Goal: Information Seeking & Learning: Learn about a topic

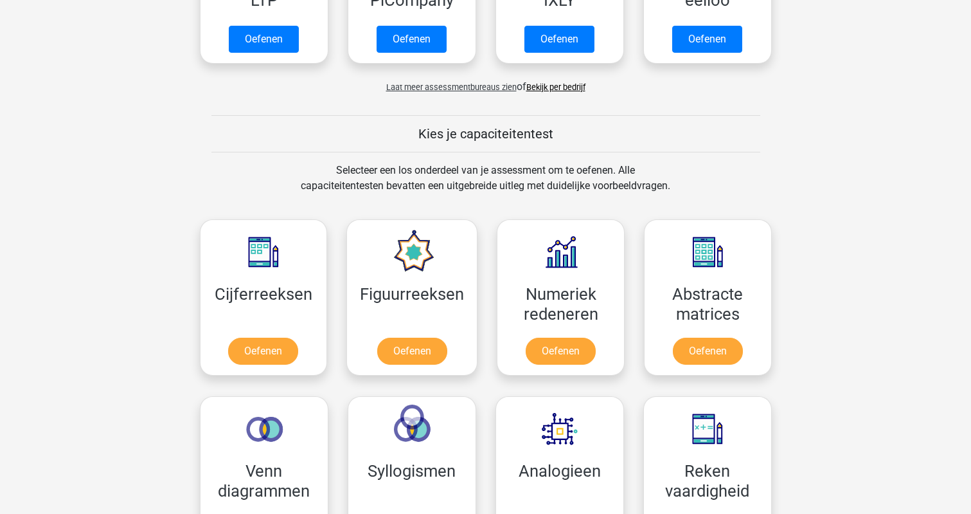
scroll to position [357, 0]
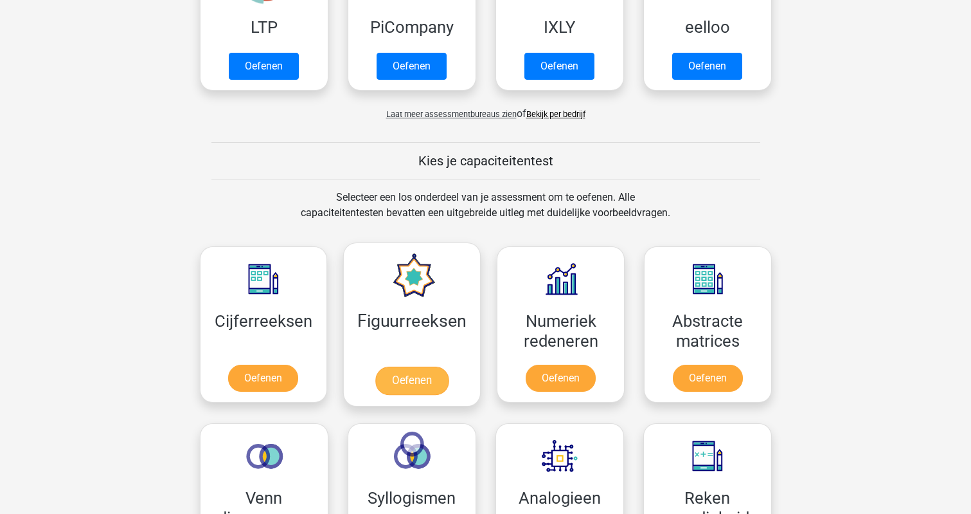
click at [407, 377] on link "Oefenen" at bounding box center [411, 380] width 73 height 28
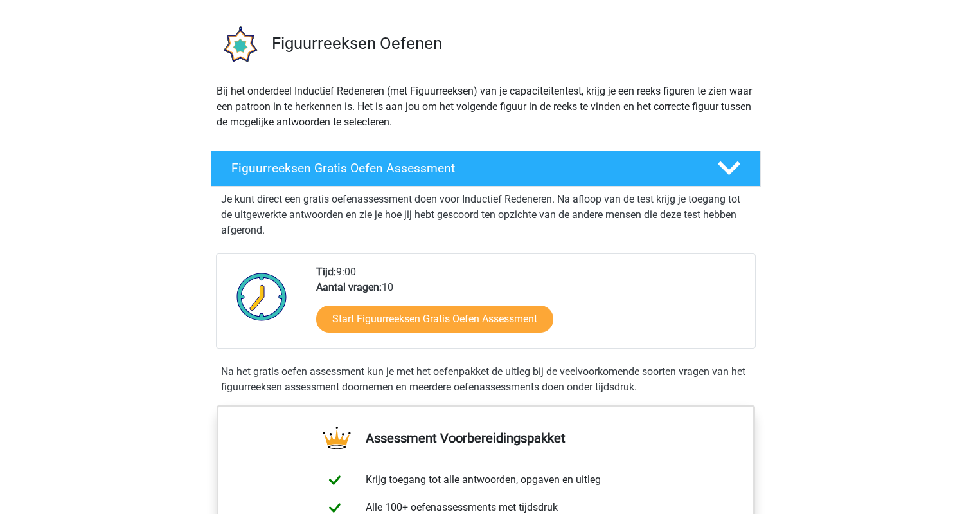
scroll to position [28, 0]
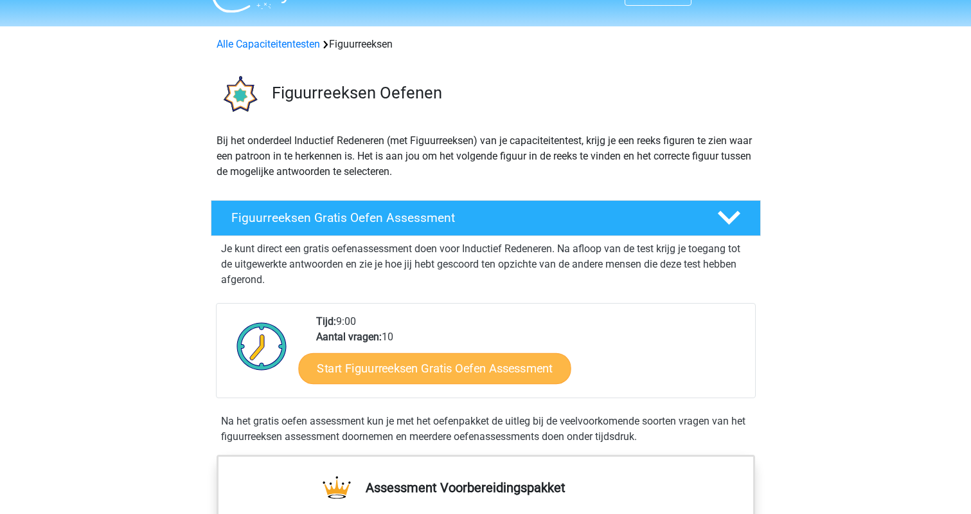
click at [429, 366] on link "Start Figuurreeksen Gratis Oefen Assessment" at bounding box center [434, 367] width 273 height 31
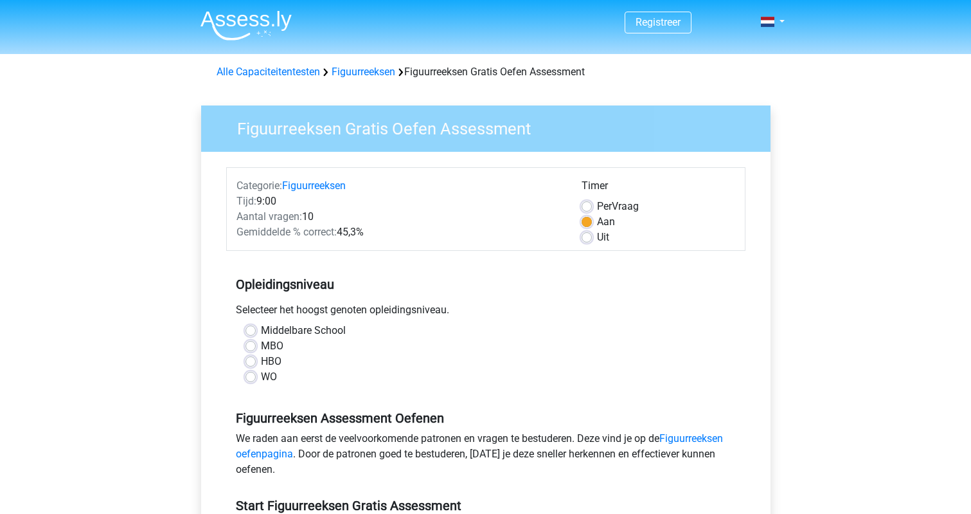
click at [261, 377] on label "WO" at bounding box center [269, 376] width 16 height 15
click at [249, 377] on input "WO" at bounding box center [251, 375] width 10 height 13
radio input "true"
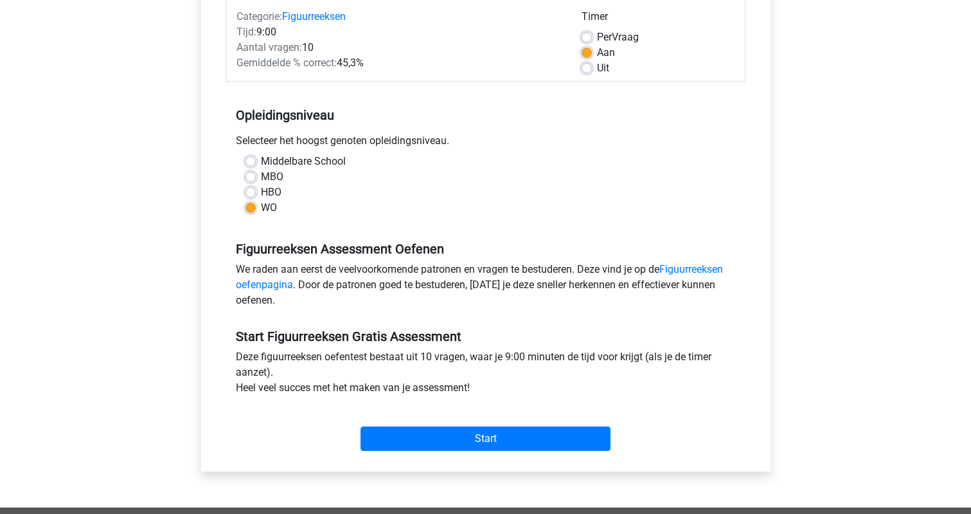
scroll to position [249, 0]
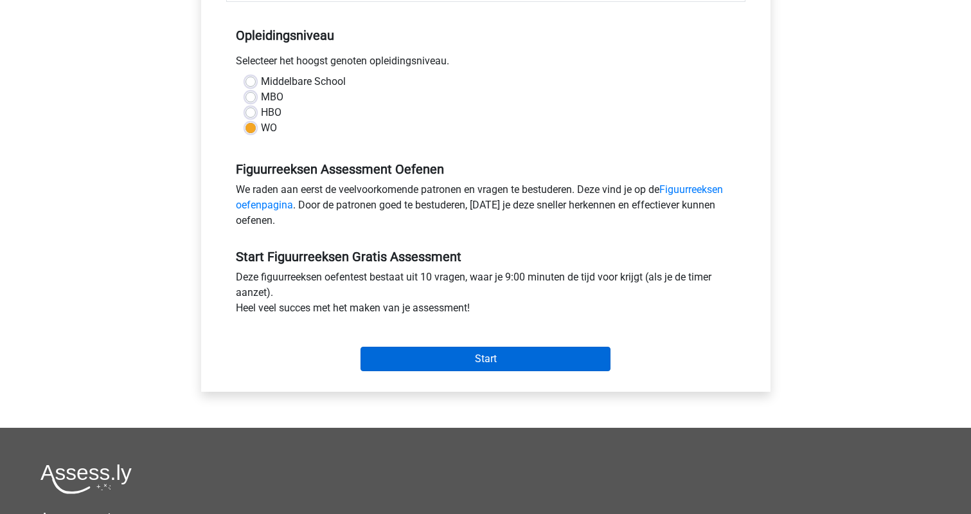
click at [485, 358] on input "Start" at bounding box center [486, 358] width 250 height 24
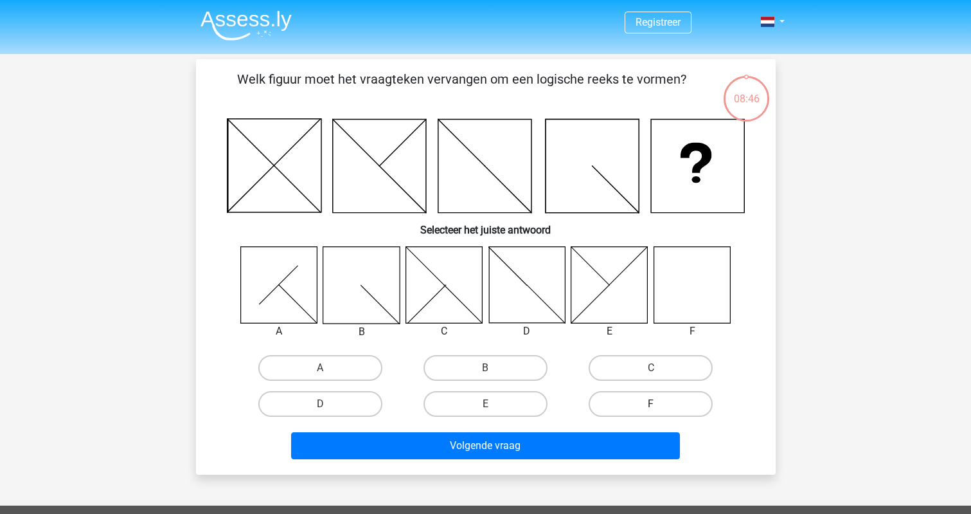
click at [656, 402] on label "F" at bounding box center [651, 404] width 124 height 26
click at [656, 404] on input "F" at bounding box center [655, 408] width 8 height 8
radio input "true"
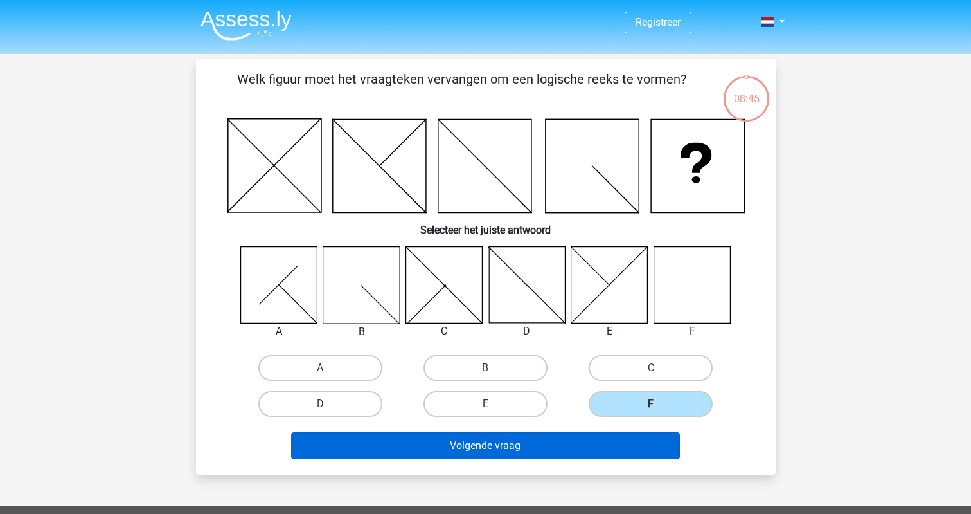
click at [525, 445] on button "Volgende vraag" at bounding box center [485, 445] width 389 height 27
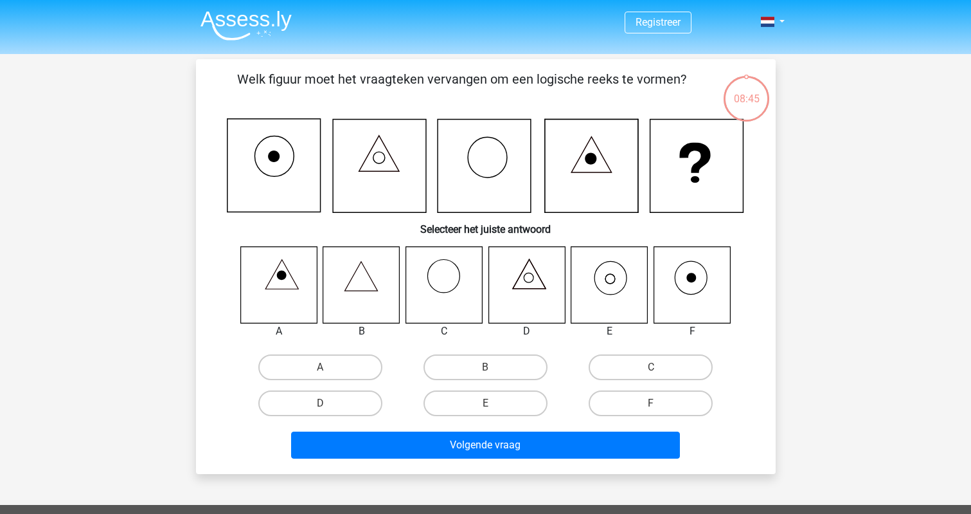
scroll to position [59, 0]
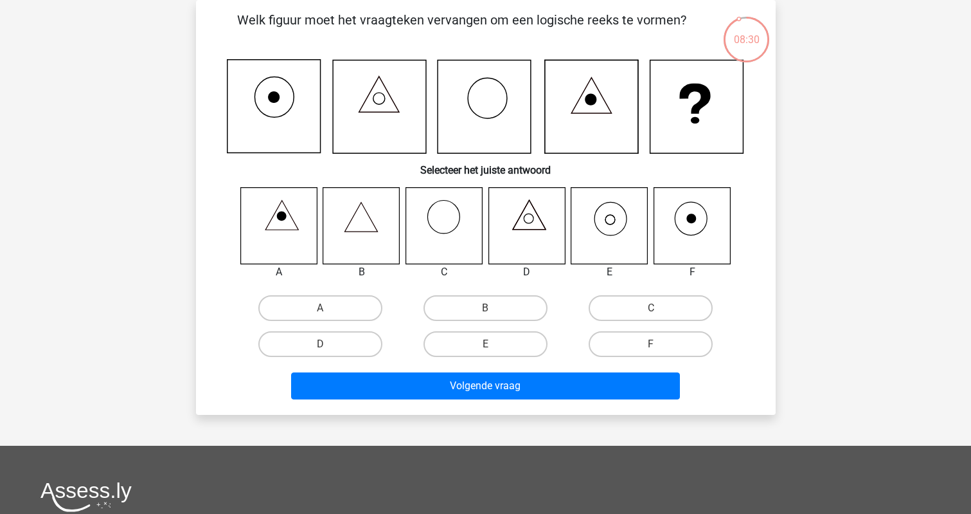
click at [693, 223] on icon at bounding box center [692, 225] width 76 height 76
click at [485, 342] on label "E" at bounding box center [486, 344] width 124 height 26
click at [485, 344] on input "E" at bounding box center [489, 348] width 8 height 8
radio input "true"
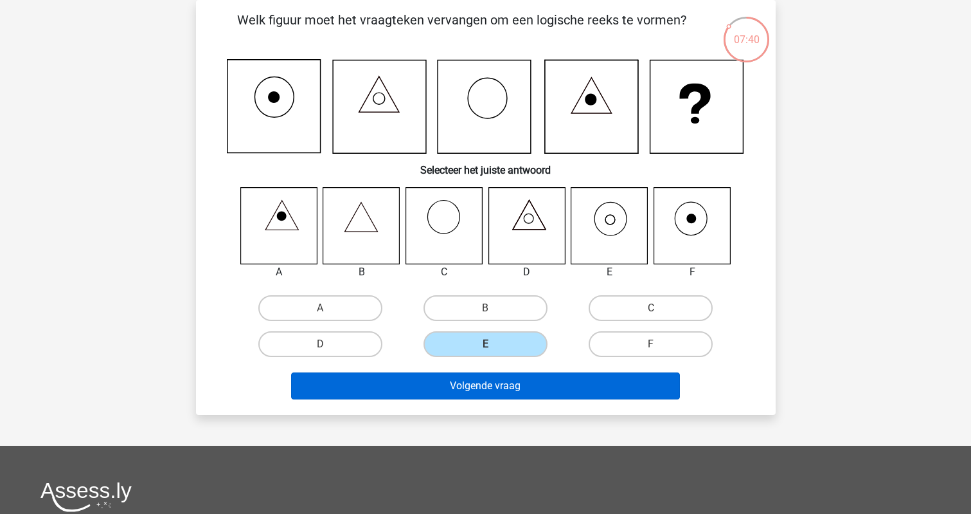
click at [518, 389] on button "Volgende vraag" at bounding box center [485, 385] width 389 height 27
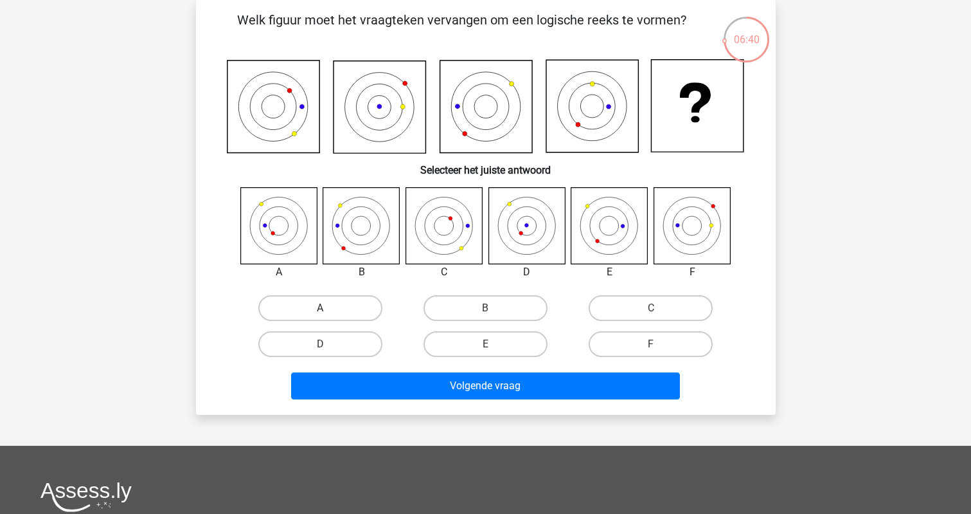
click at [312, 304] on label "A" at bounding box center [320, 308] width 124 height 26
click at [320, 308] on input "A" at bounding box center [324, 312] width 8 height 8
radio input "true"
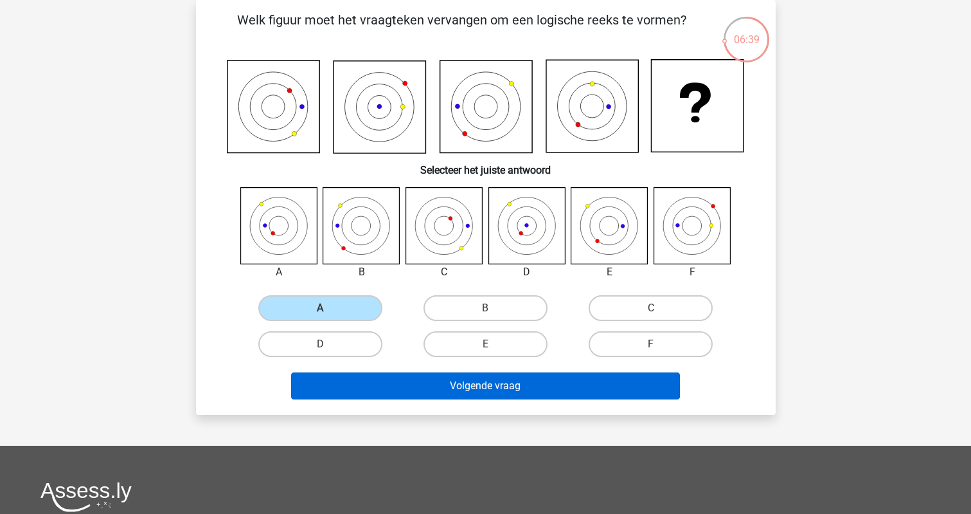
click at [501, 385] on button "Volgende vraag" at bounding box center [485, 385] width 389 height 27
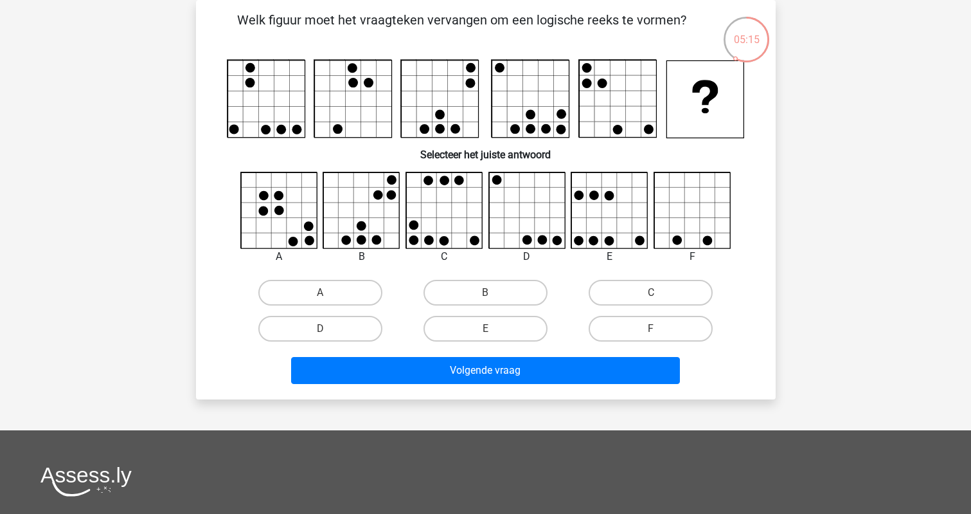
click at [656, 313] on div "F" at bounding box center [650, 328] width 165 height 36
click at [645, 325] on label "F" at bounding box center [651, 329] width 124 height 26
click at [651, 328] on input "F" at bounding box center [655, 332] width 8 height 8
radio input "true"
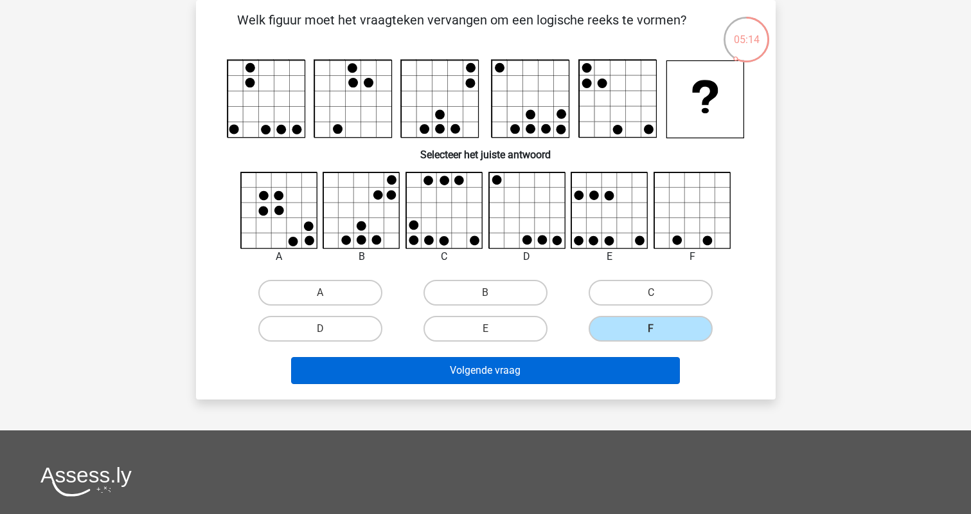
click at [527, 372] on button "Volgende vraag" at bounding box center [485, 370] width 389 height 27
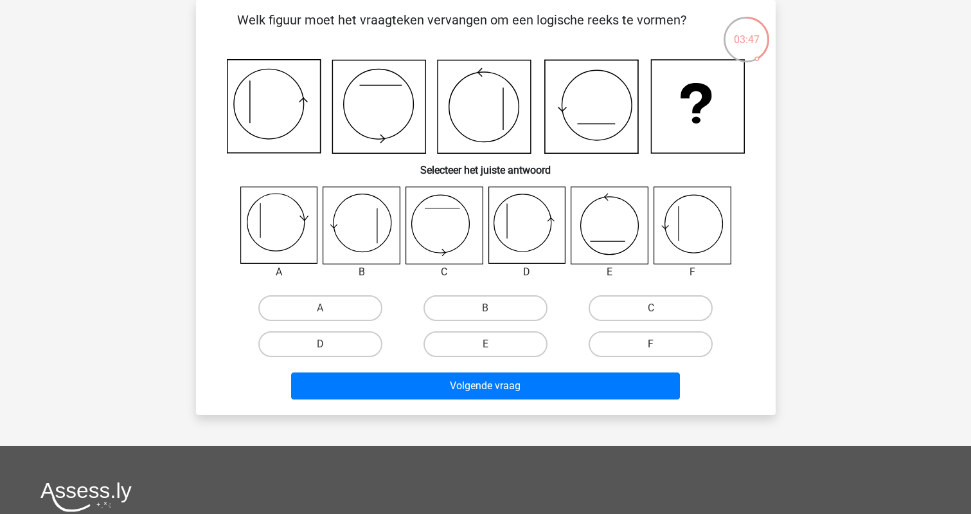
click at [647, 343] on label "F" at bounding box center [651, 344] width 124 height 26
click at [651, 344] on input "F" at bounding box center [655, 348] width 8 height 8
radio input "true"
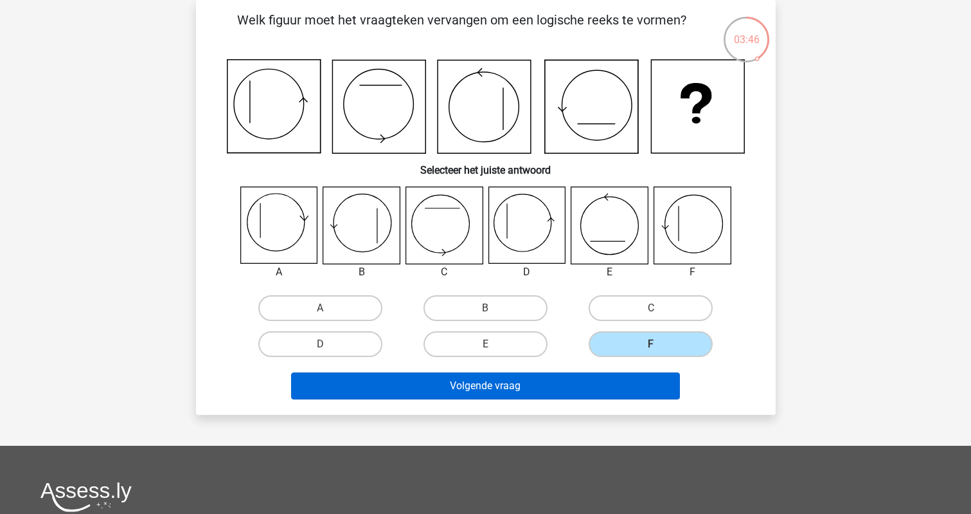
click at [507, 387] on button "Volgende vraag" at bounding box center [485, 385] width 389 height 27
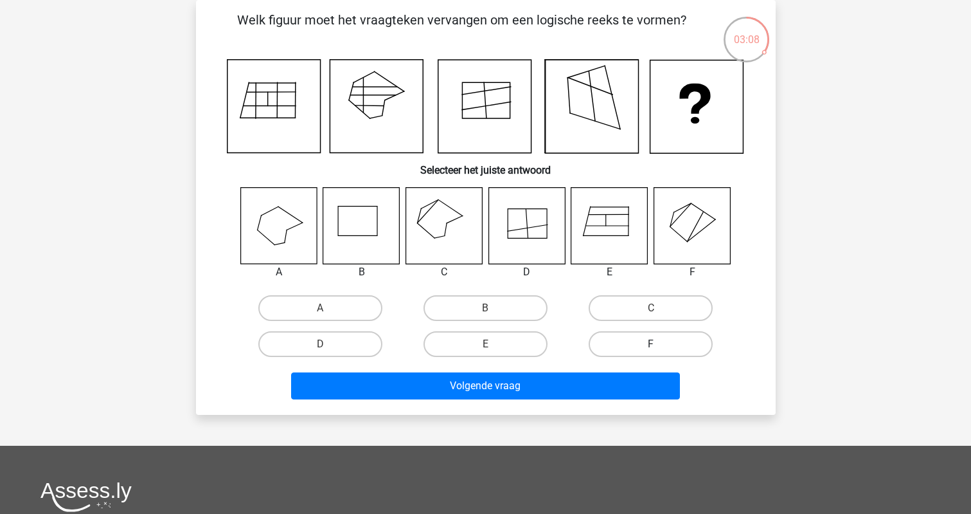
click at [652, 343] on label "F" at bounding box center [651, 344] width 124 height 26
click at [652, 344] on input "F" at bounding box center [655, 348] width 8 height 8
radio input "true"
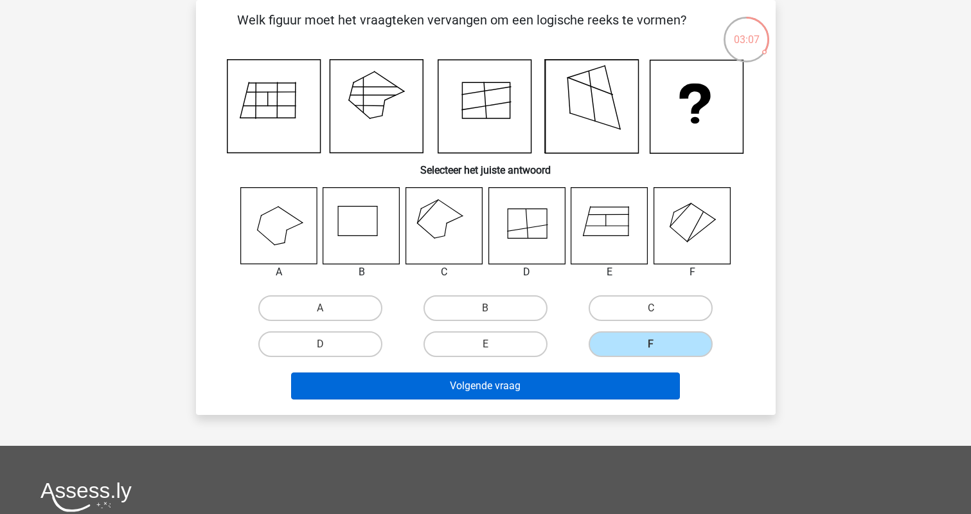
click at [560, 388] on button "Volgende vraag" at bounding box center [485, 385] width 389 height 27
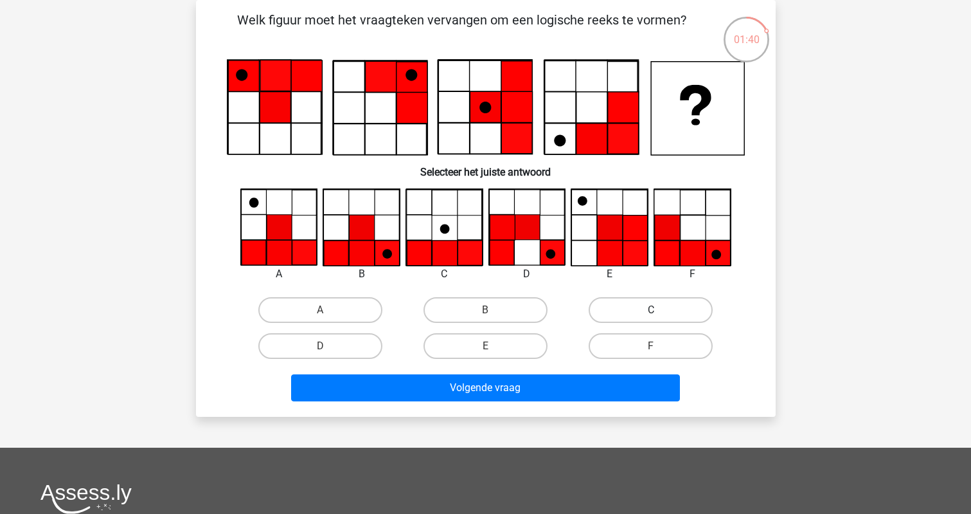
click at [629, 309] on label "C" at bounding box center [651, 310] width 124 height 26
click at [651, 310] on input "C" at bounding box center [655, 314] width 8 height 8
radio input "true"
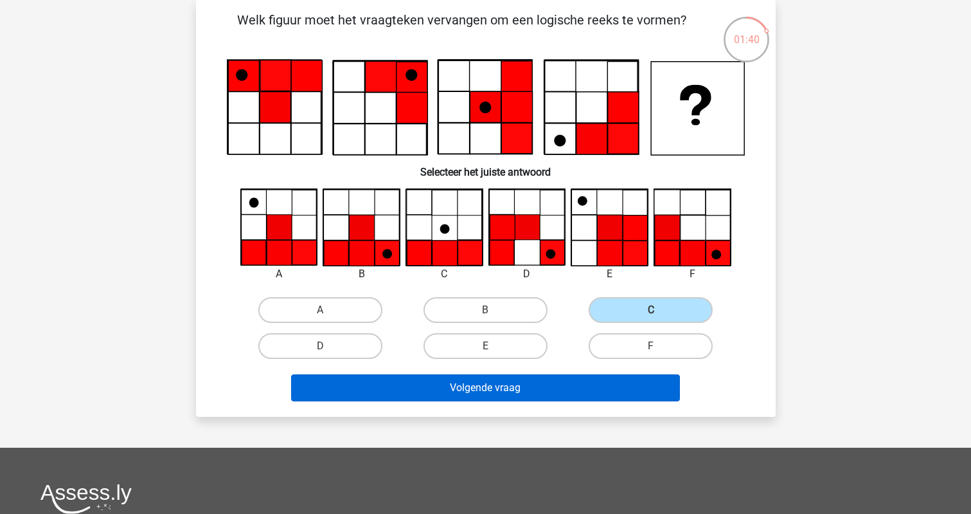
click at [503, 382] on button "Volgende vraag" at bounding box center [485, 387] width 389 height 27
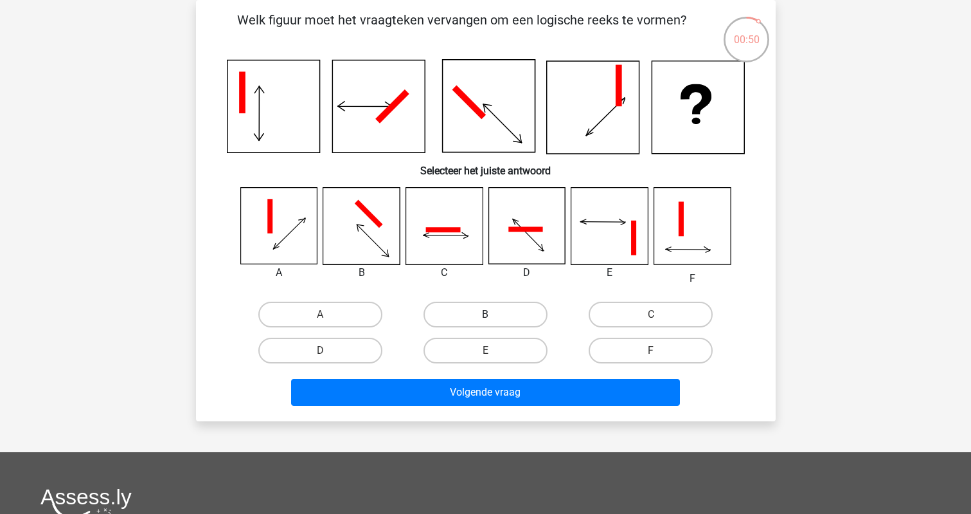
click at [489, 312] on label "B" at bounding box center [486, 314] width 124 height 26
click at [489, 314] on input "B" at bounding box center [489, 318] width 8 height 8
radio input "true"
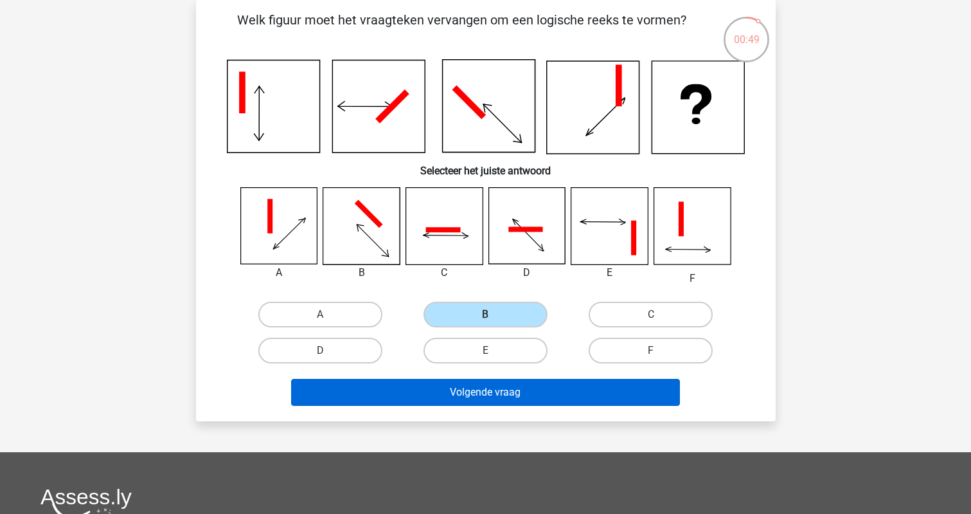
click at [474, 392] on button "Volgende vraag" at bounding box center [485, 392] width 389 height 27
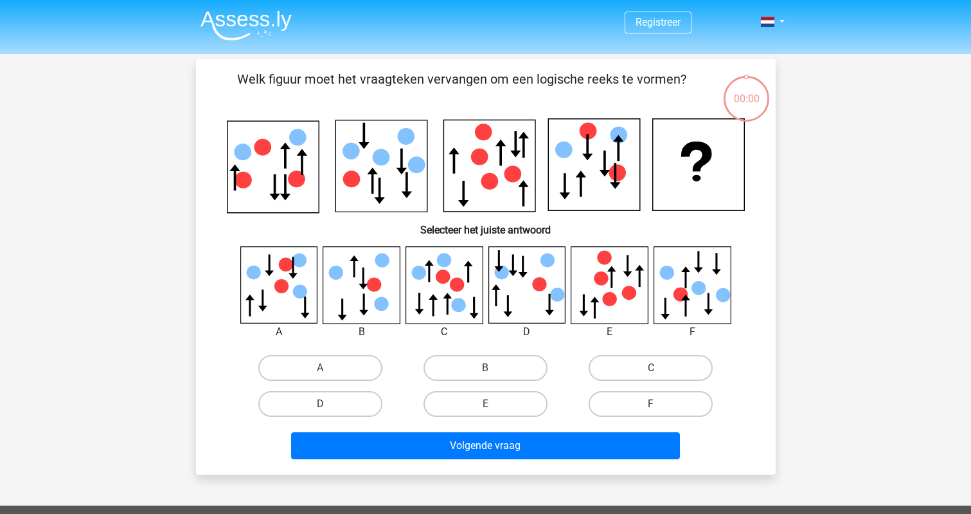
scroll to position [59, 0]
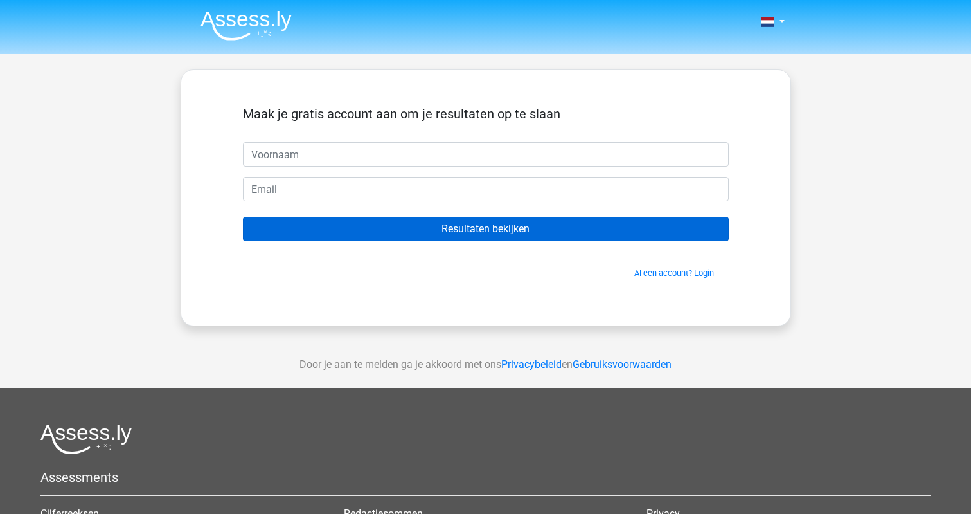
click at [433, 227] on input "Resultaten bekijken" at bounding box center [486, 229] width 486 height 24
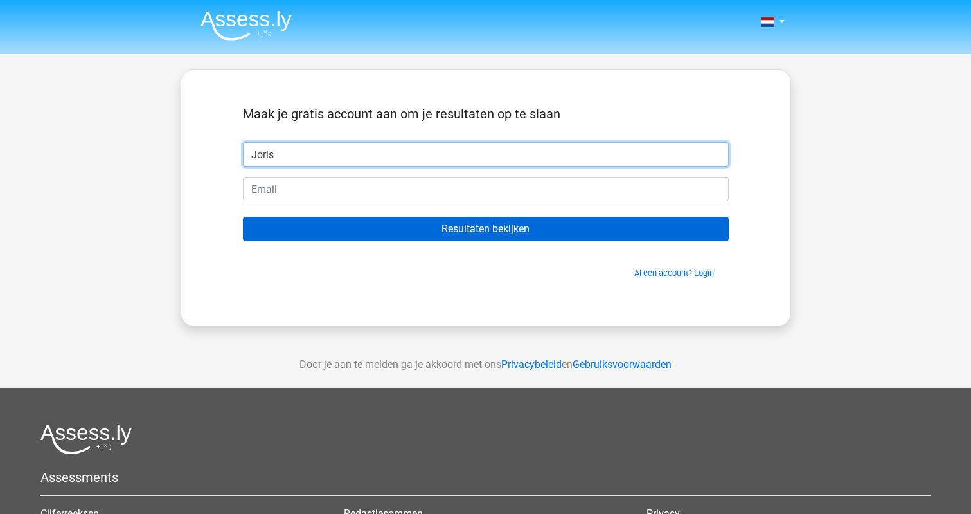
type input "Joris"
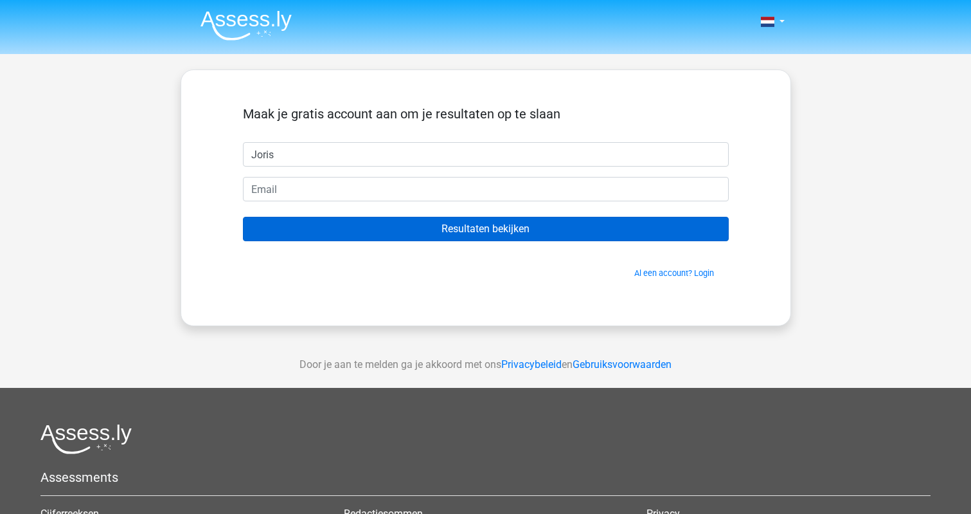
click at [456, 229] on input "Resultaten bekijken" at bounding box center [486, 229] width 486 height 24
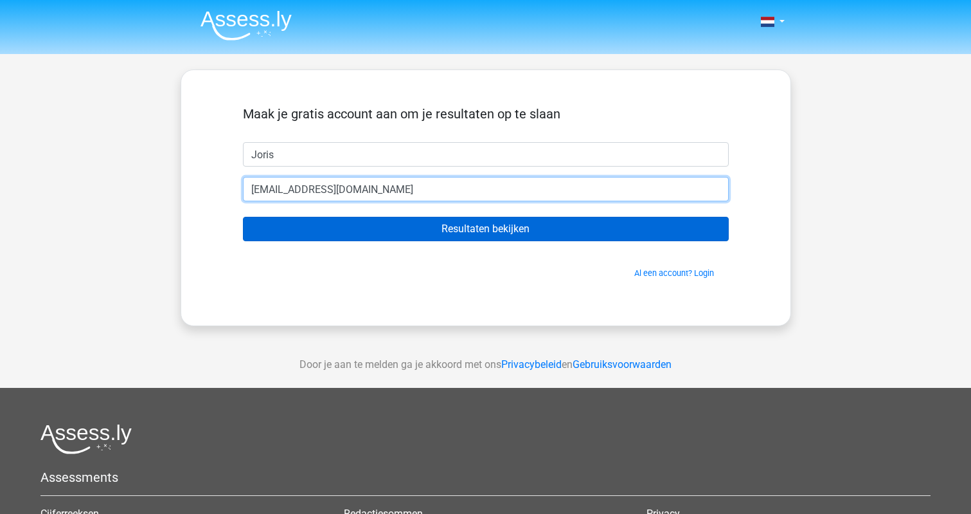
type input "[EMAIL_ADDRESS][DOMAIN_NAME]"
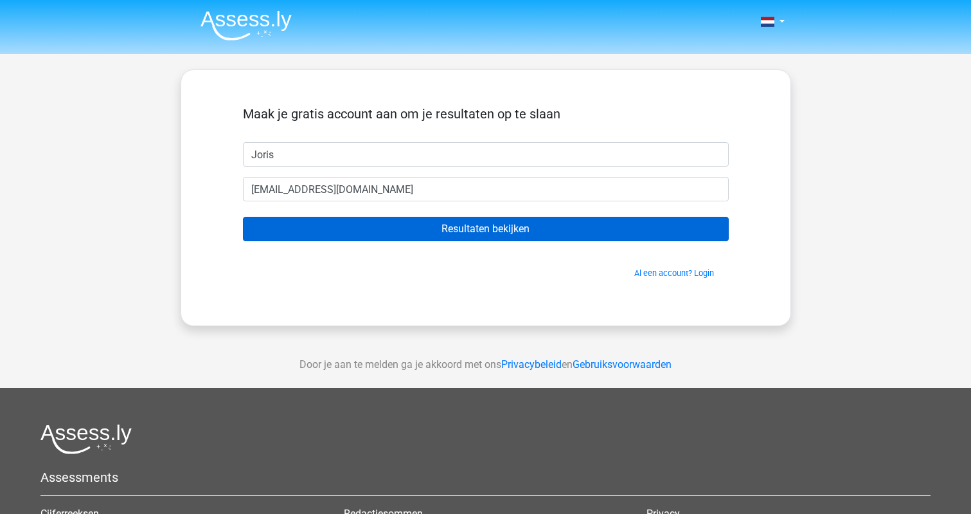
click at [476, 229] on input "Resultaten bekijken" at bounding box center [486, 229] width 486 height 24
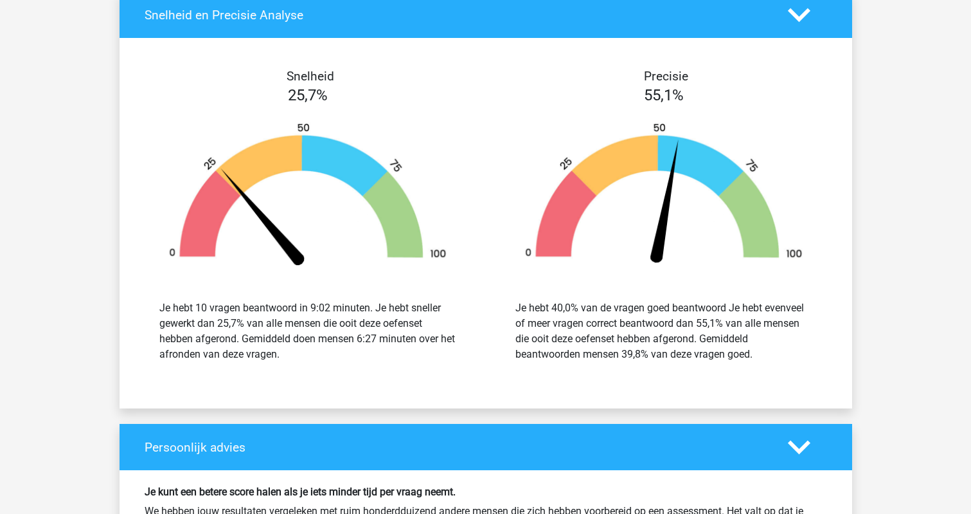
scroll to position [1067, 0]
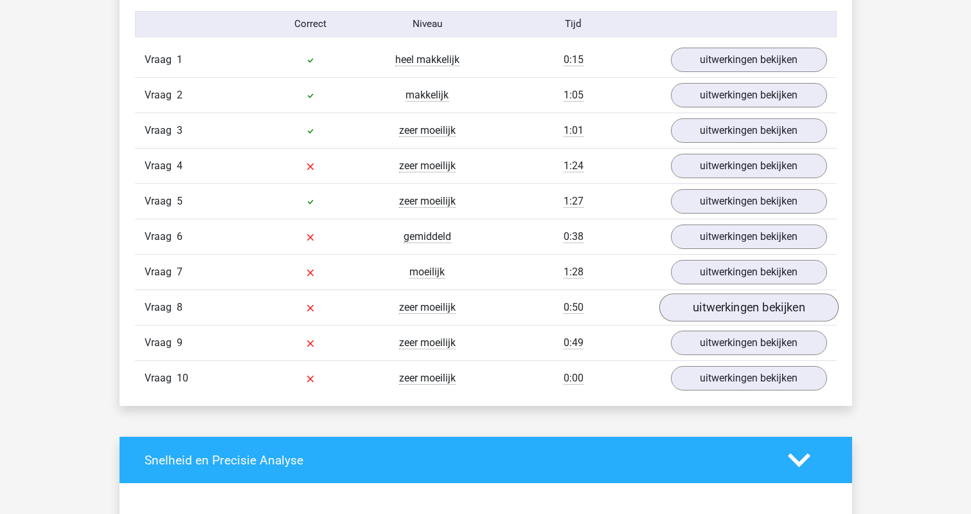
click at [706, 308] on link "uitwerkingen bekijken" at bounding box center [748, 307] width 179 height 28
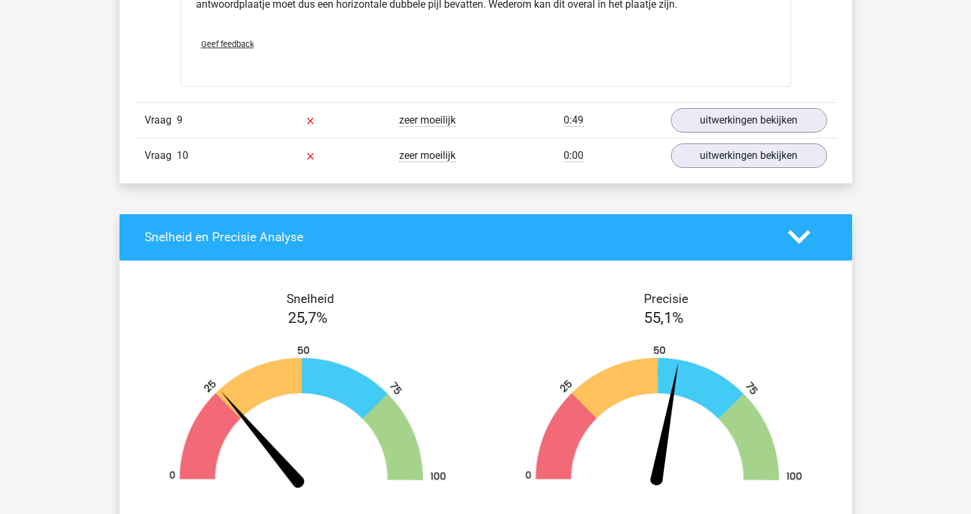
scroll to position [2129, 0]
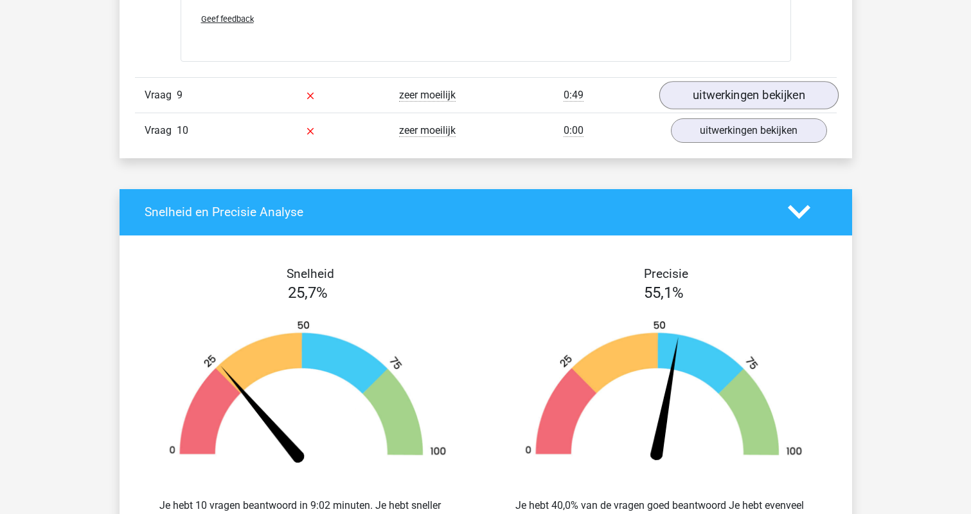
click at [766, 93] on link "uitwerkingen bekijken" at bounding box center [748, 95] width 179 height 28
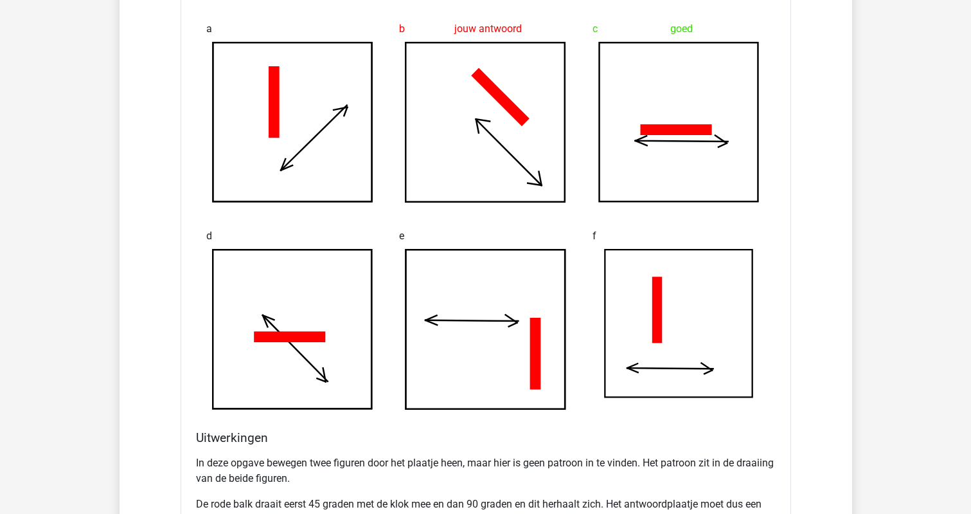
scroll to position [1394, 0]
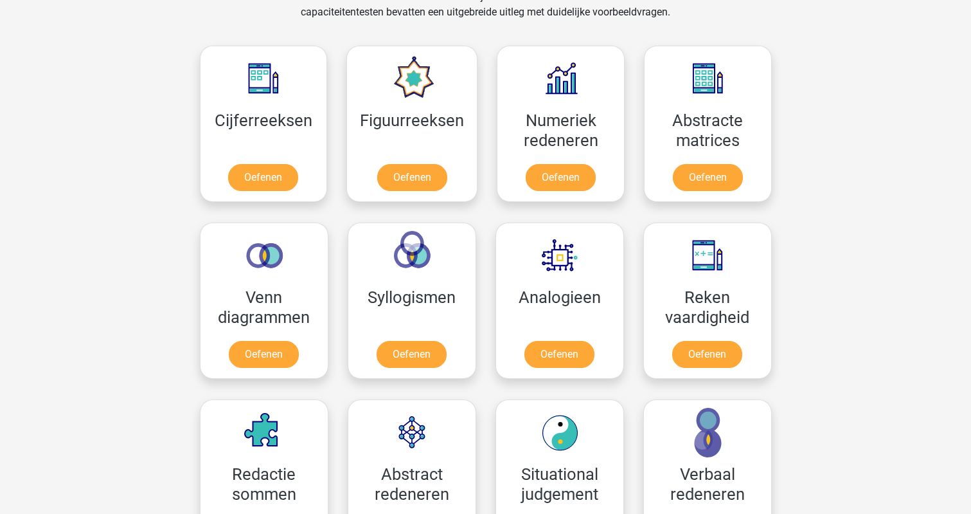
scroll to position [555, 0]
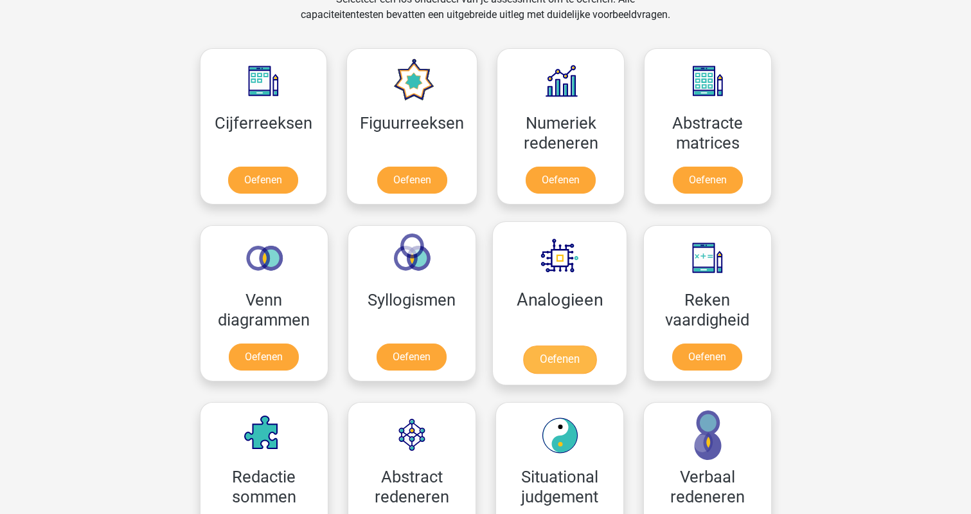
click at [550, 354] on link "Oefenen" at bounding box center [559, 359] width 73 height 28
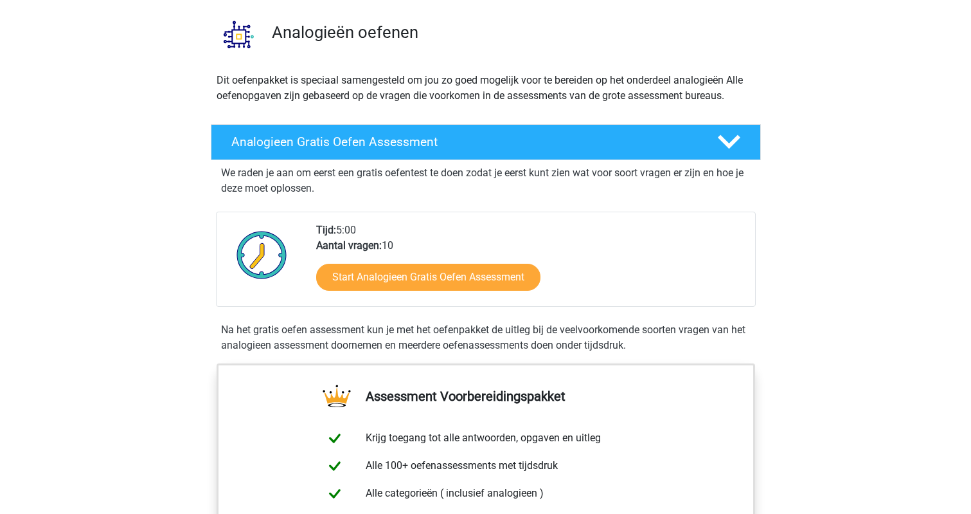
scroll to position [89, 0]
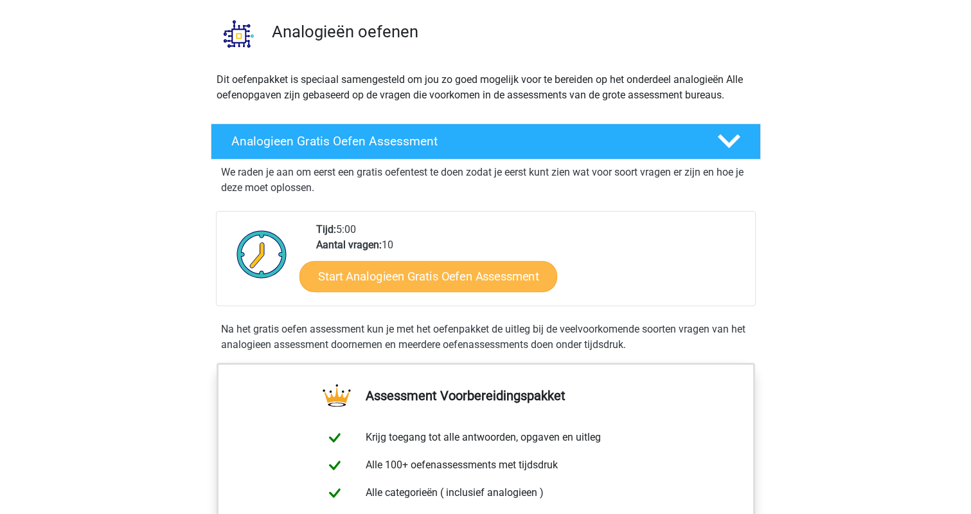
click at [447, 273] on link "Start Analogieen Gratis Oefen Assessment" at bounding box center [429, 275] width 258 height 31
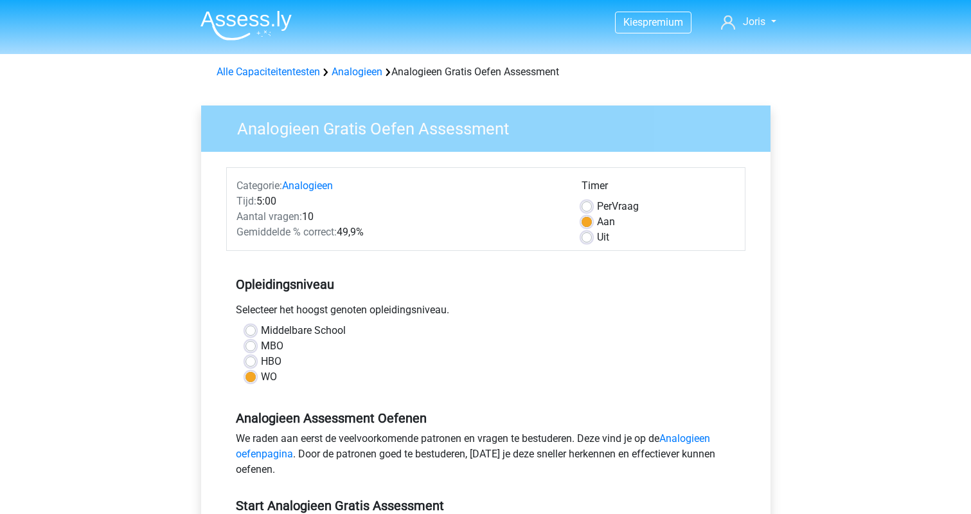
click at [597, 238] on label "Uit" at bounding box center [603, 236] width 12 height 15
click at [586, 238] on input "Uit" at bounding box center [587, 235] width 10 height 13
radio input "true"
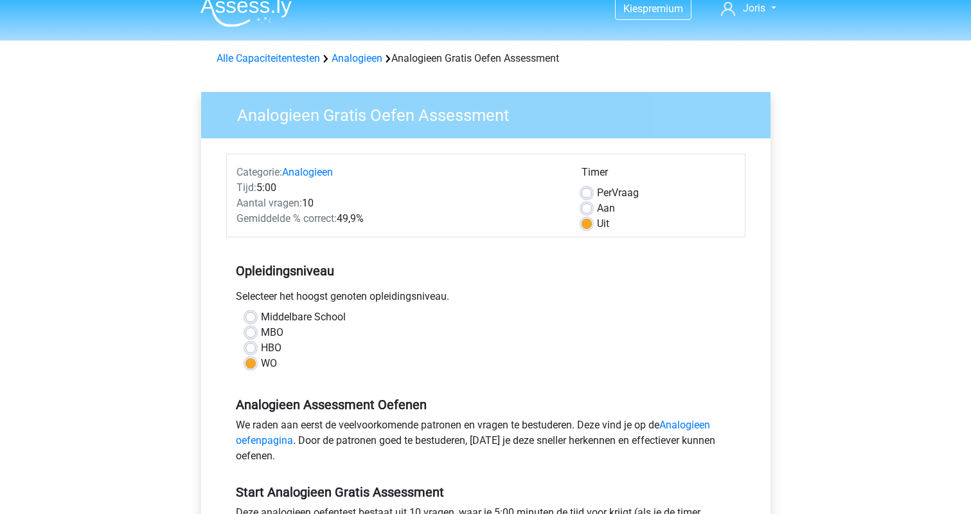
click at [597, 211] on label "Aan" at bounding box center [606, 208] width 18 height 15
click at [588, 211] on input "Aan" at bounding box center [587, 207] width 10 height 13
radio input "true"
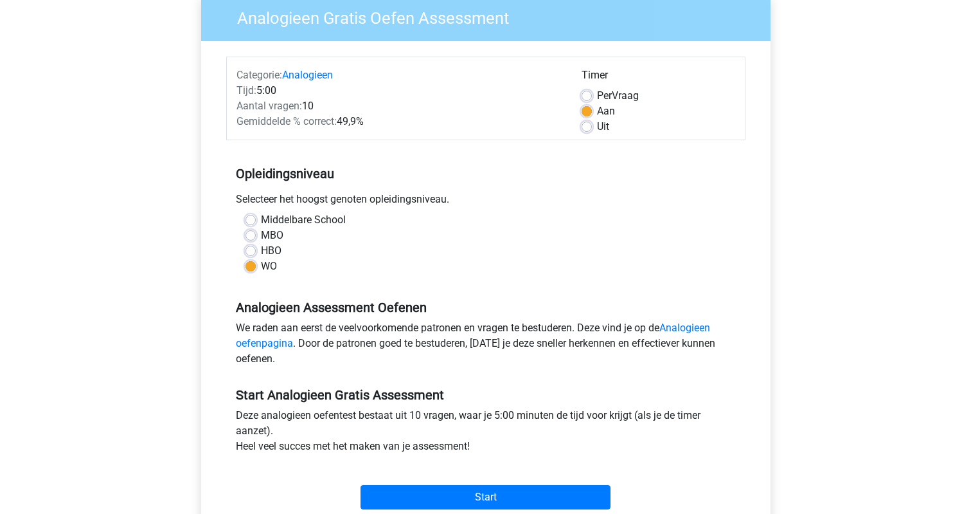
scroll to position [98, 0]
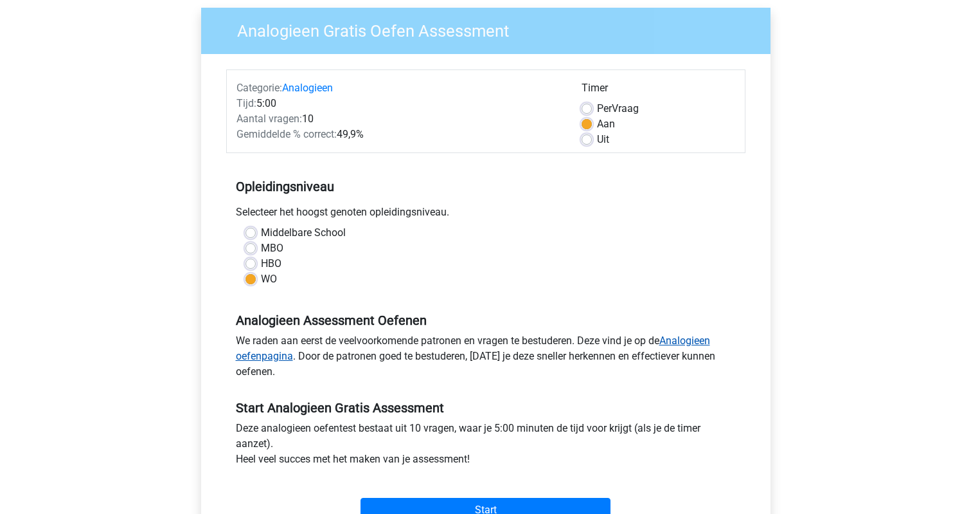
click at [683, 341] on link "Analogieen oefenpagina" at bounding box center [473, 348] width 474 height 28
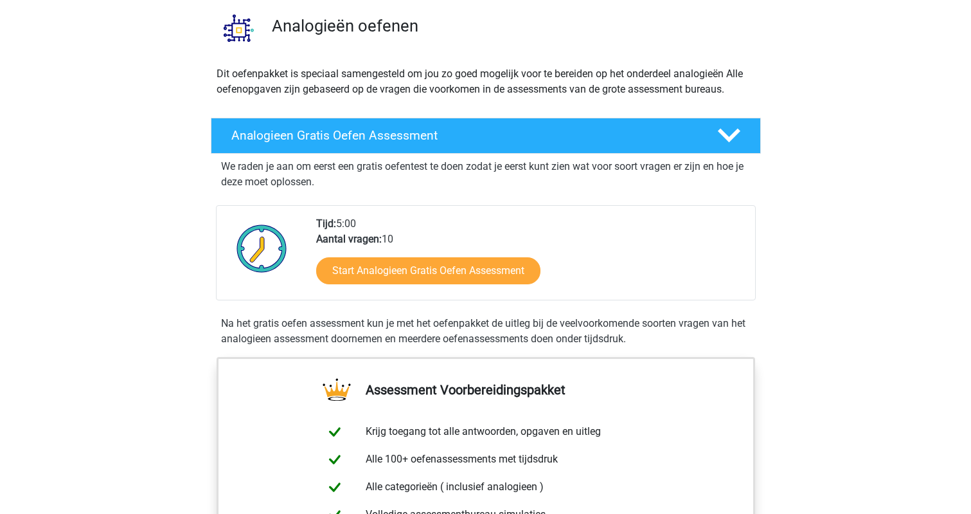
scroll to position [64, 0]
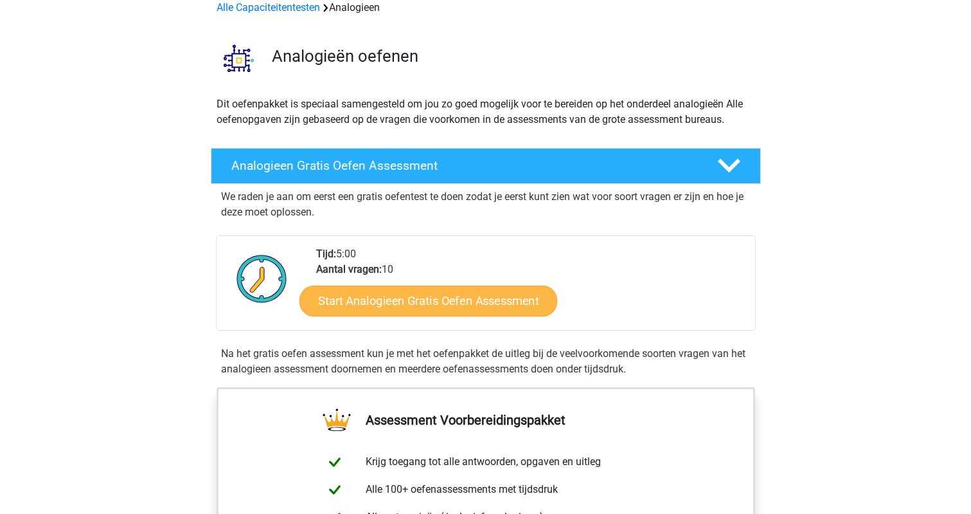
click at [417, 299] on link "Start Analogieen Gratis Oefen Assessment" at bounding box center [429, 300] width 258 height 31
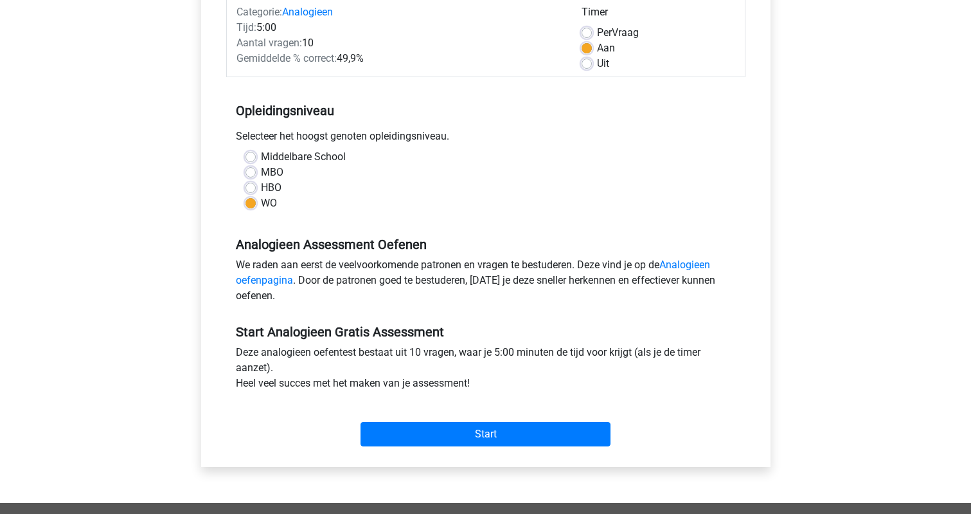
scroll to position [254, 0]
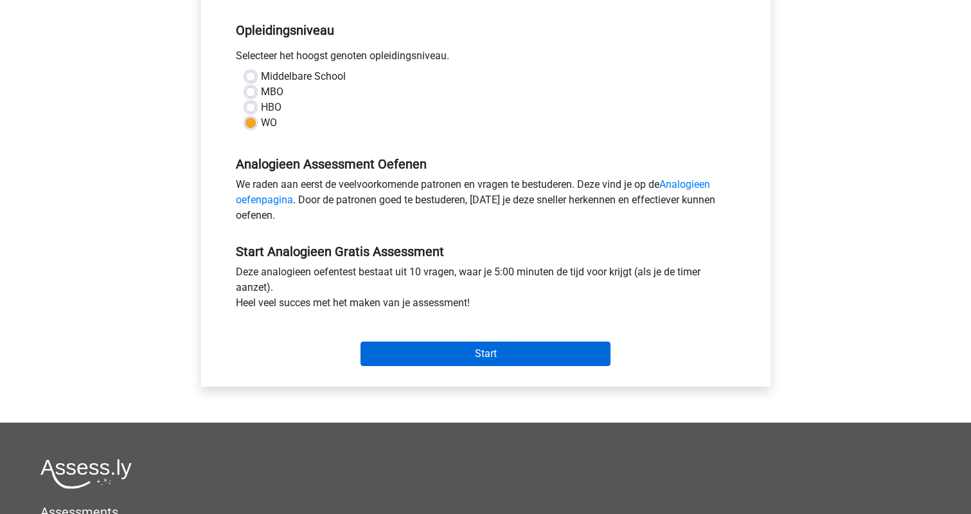
click at [469, 352] on input "Start" at bounding box center [486, 353] width 250 height 24
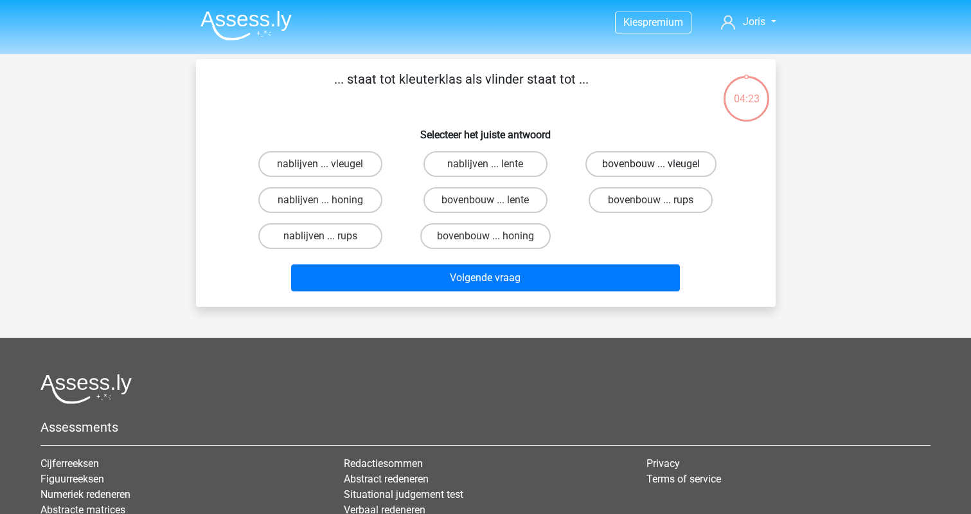
click at [649, 165] on label "bovenbouw ... vleugel" at bounding box center [651, 164] width 131 height 26
click at [651, 165] on input "bovenbouw ... vleugel" at bounding box center [655, 168] width 8 height 8
radio input "true"
click at [640, 202] on label "bovenbouw ... rups" at bounding box center [651, 200] width 124 height 26
click at [651, 202] on input "bovenbouw ... rups" at bounding box center [655, 204] width 8 height 8
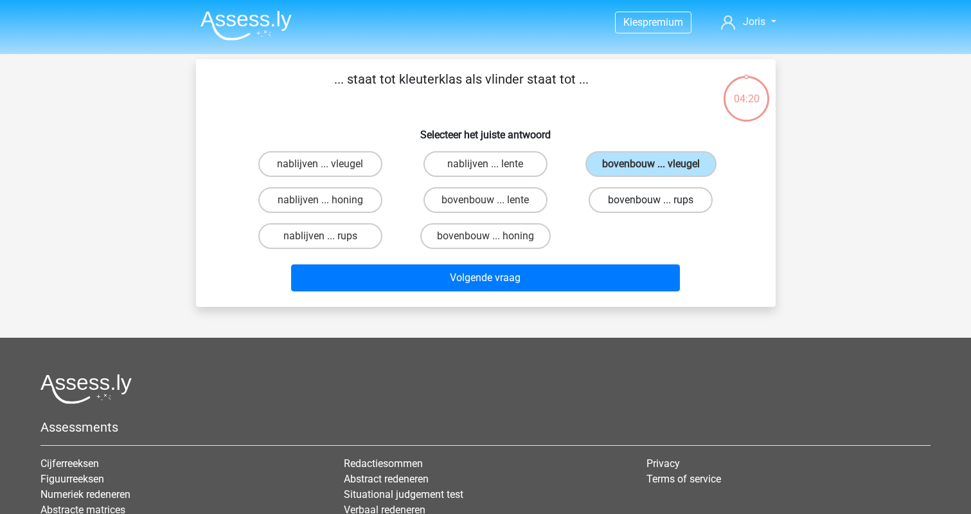
radio input "true"
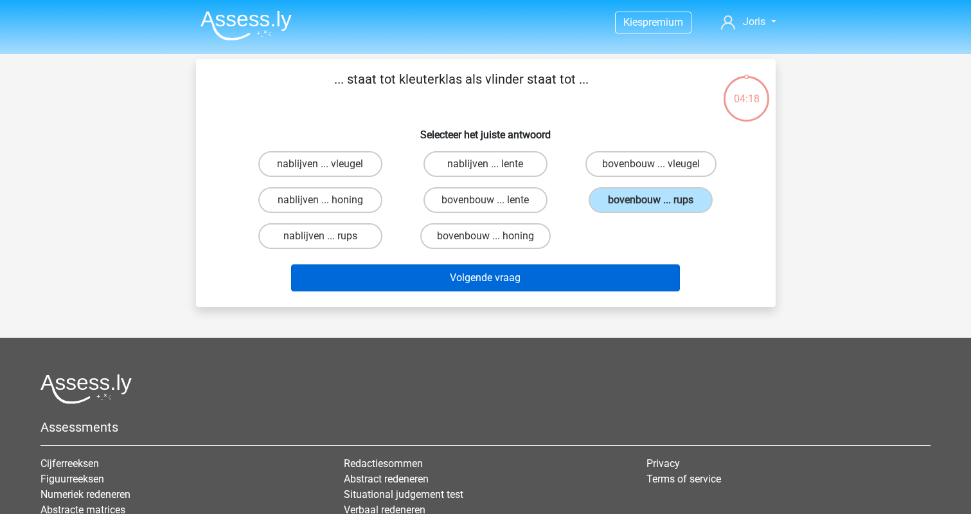
click at [485, 275] on button "Volgende vraag" at bounding box center [485, 277] width 389 height 27
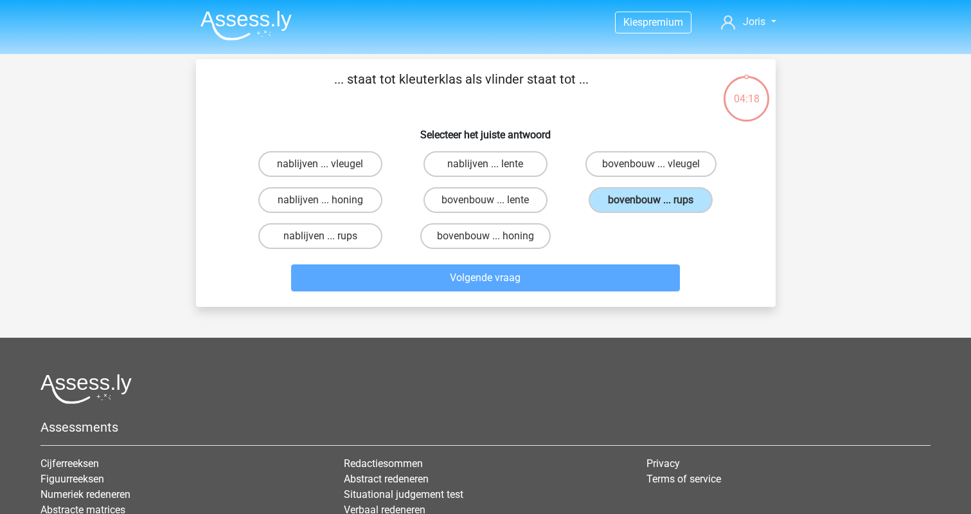
scroll to position [59, 0]
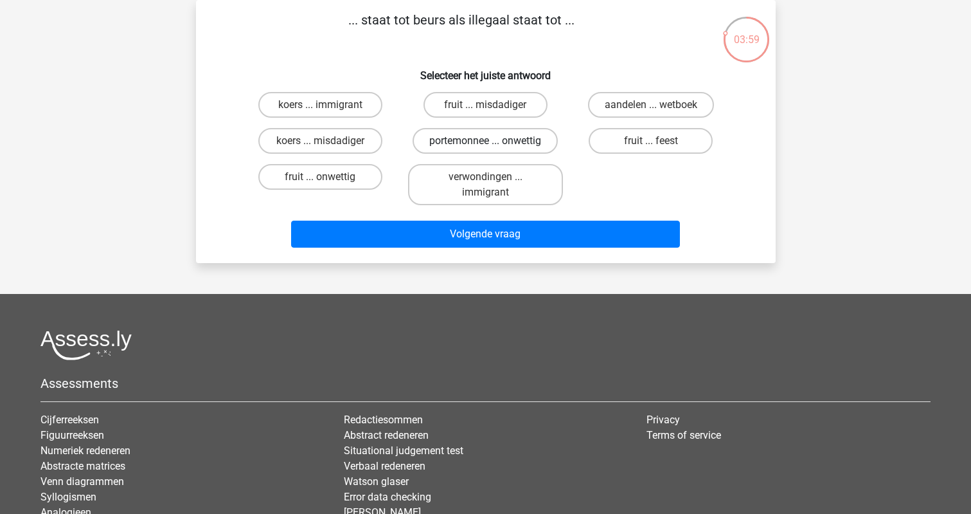
click at [512, 138] on label "portemonnee ... onwettig" at bounding box center [485, 141] width 145 height 26
click at [494, 141] on input "portemonnee ... onwettig" at bounding box center [489, 145] width 8 height 8
radio input "true"
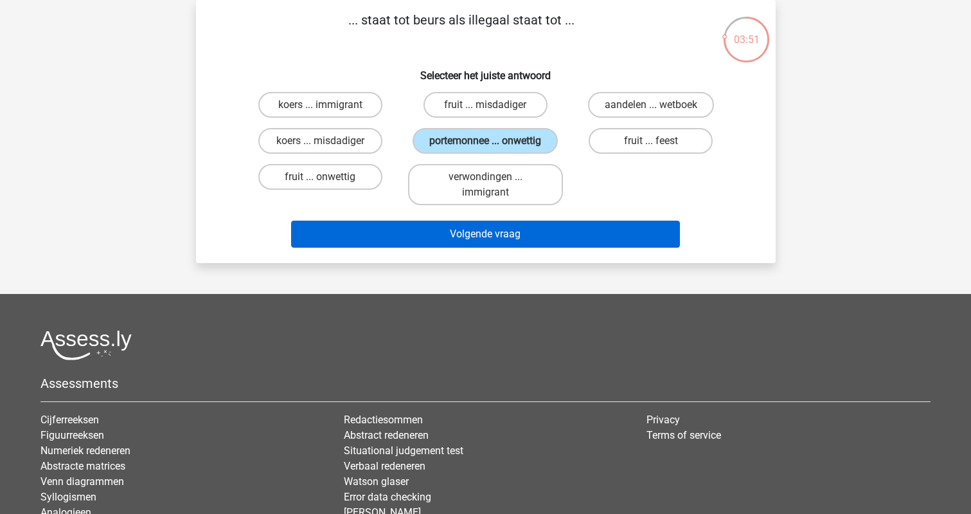
click at [481, 234] on button "Volgende vraag" at bounding box center [485, 233] width 389 height 27
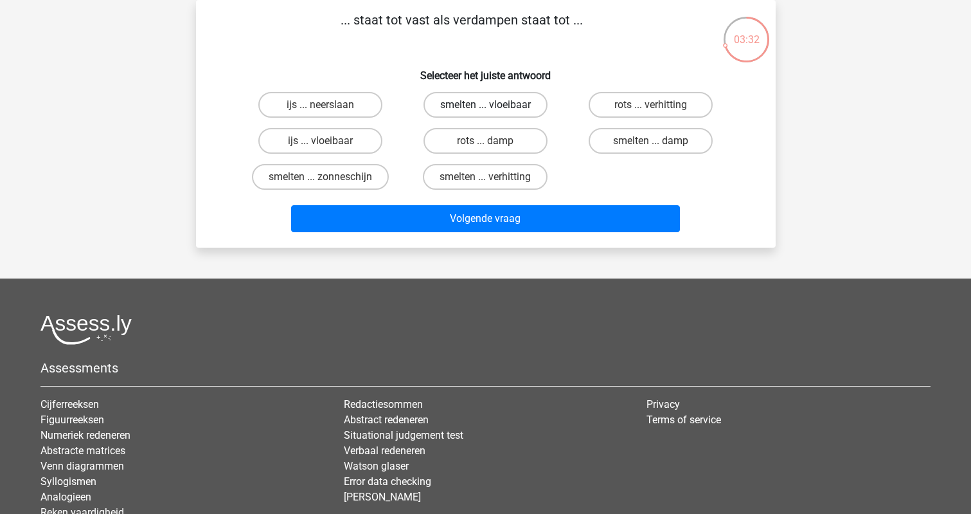
click at [493, 103] on label "smelten ... vloeibaar" at bounding box center [486, 105] width 124 height 26
click at [493, 105] on input "smelten ... vloeibaar" at bounding box center [489, 109] width 8 height 8
radio input "true"
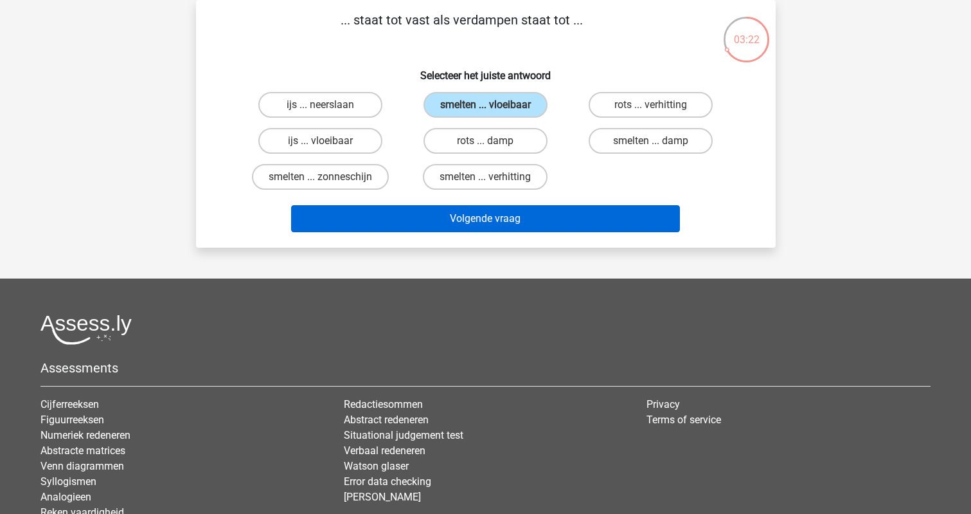
click at [480, 226] on button "Volgende vraag" at bounding box center [485, 218] width 389 height 27
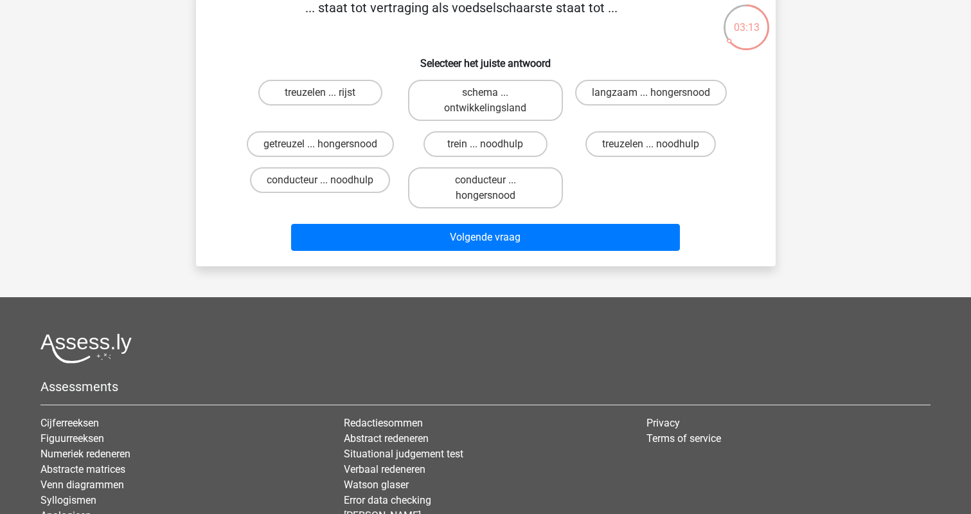
scroll to position [68, 0]
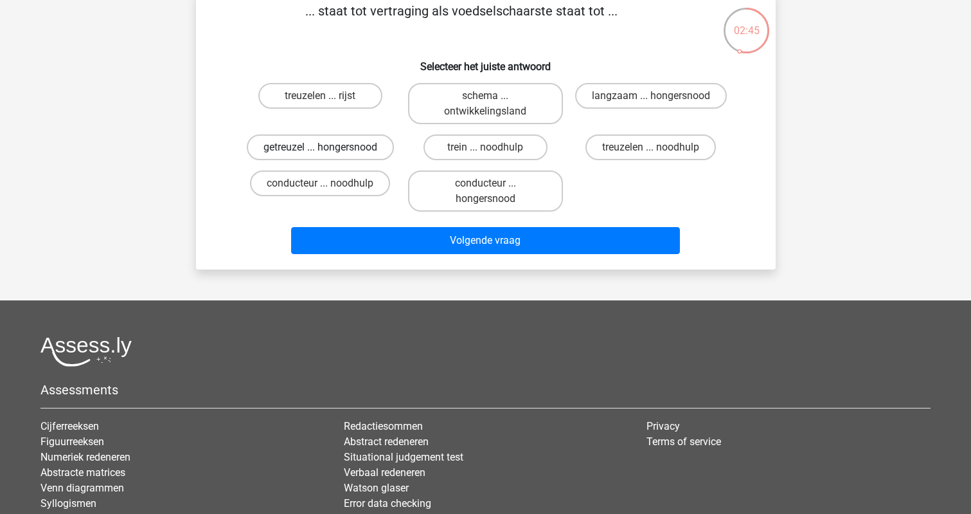
click at [319, 143] on label "getreuzel ... hongersnood" at bounding box center [320, 147] width 147 height 26
click at [320, 147] on input "getreuzel ... hongersnood" at bounding box center [324, 151] width 8 height 8
radio input "true"
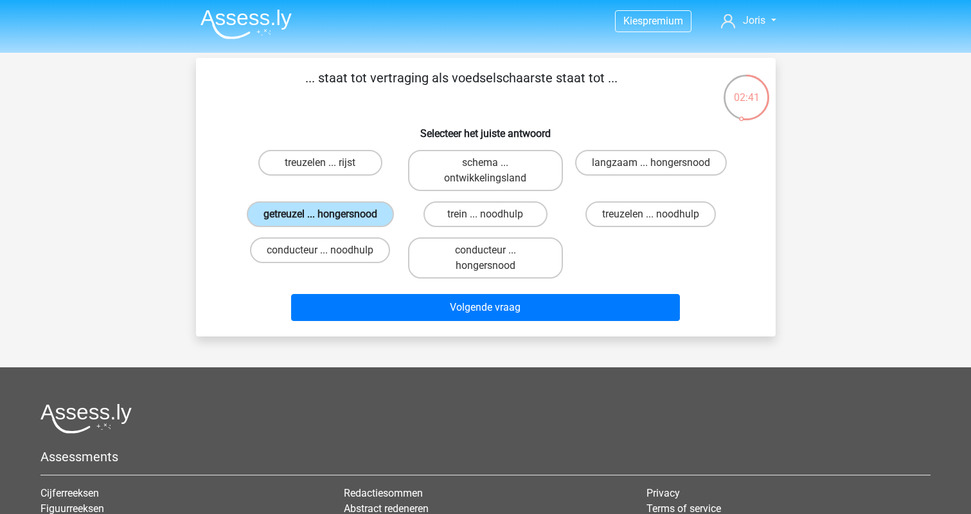
scroll to position [19, 0]
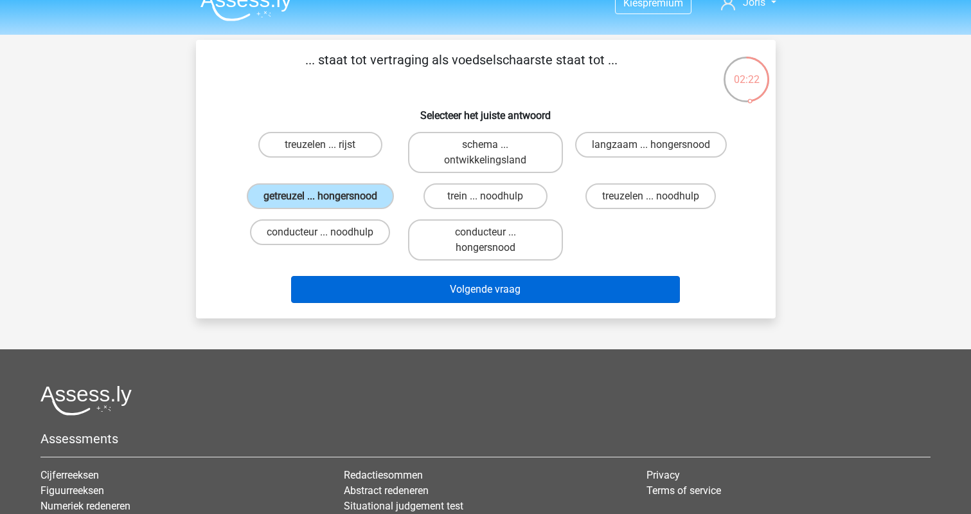
click at [509, 303] on button "Volgende vraag" at bounding box center [485, 289] width 389 height 27
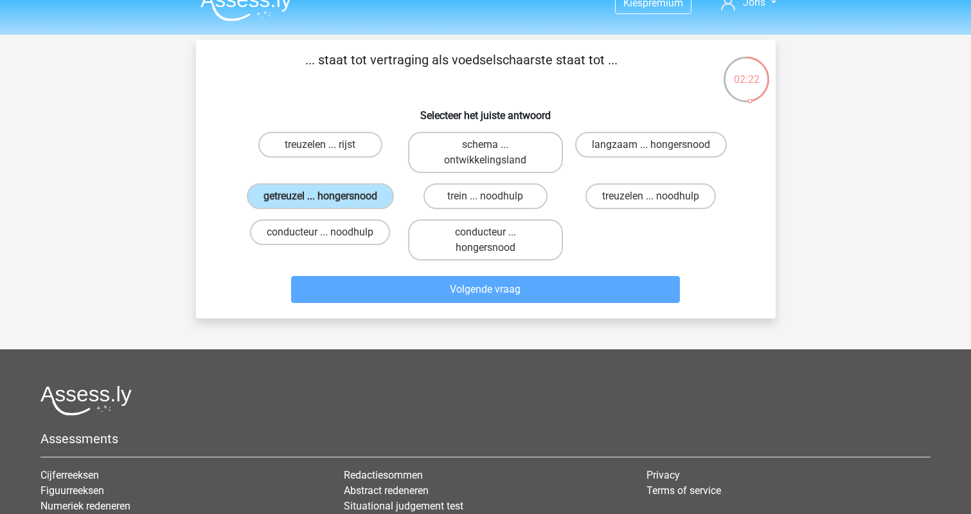
scroll to position [59, 0]
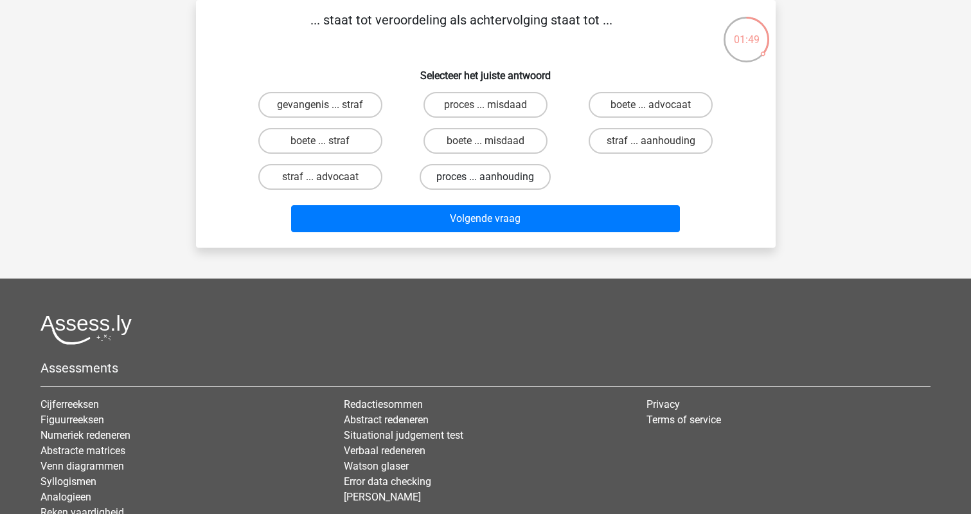
click at [494, 177] on label "proces ... aanhouding" at bounding box center [485, 177] width 131 height 26
click at [494, 177] on input "proces ... aanhouding" at bounding box center [489, 181] width 8 height 8
radio input "true"
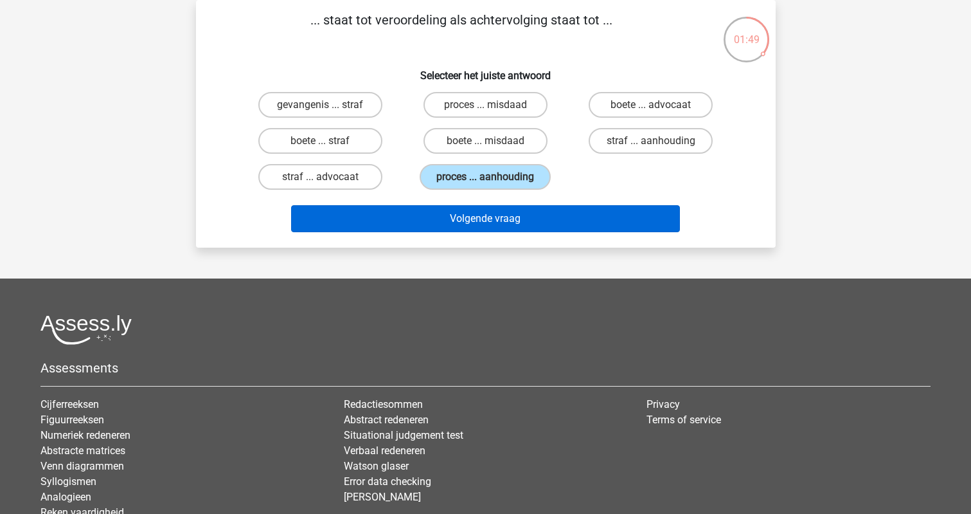
click at [478, 213] on button "Volgende vraag" at bounding box center [485, 218] width 389 height 27
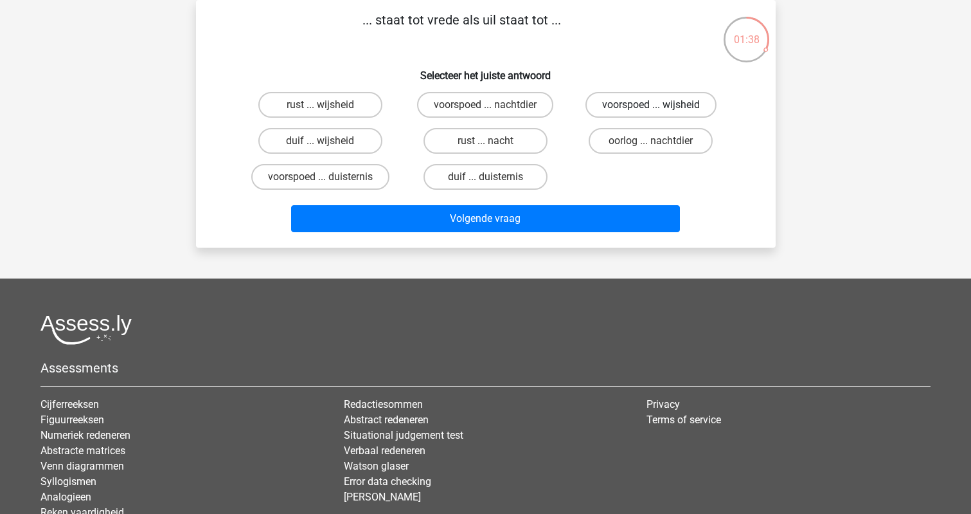
click at [640, 102] on label "voorspoed ... wijsheid" at bounding box center [651, 105] width 131 height 26
click at [651, 105] on input "voorspoed ... wijsheid" at bounding box center [655, 109] width 8 height 8
radio input "true"
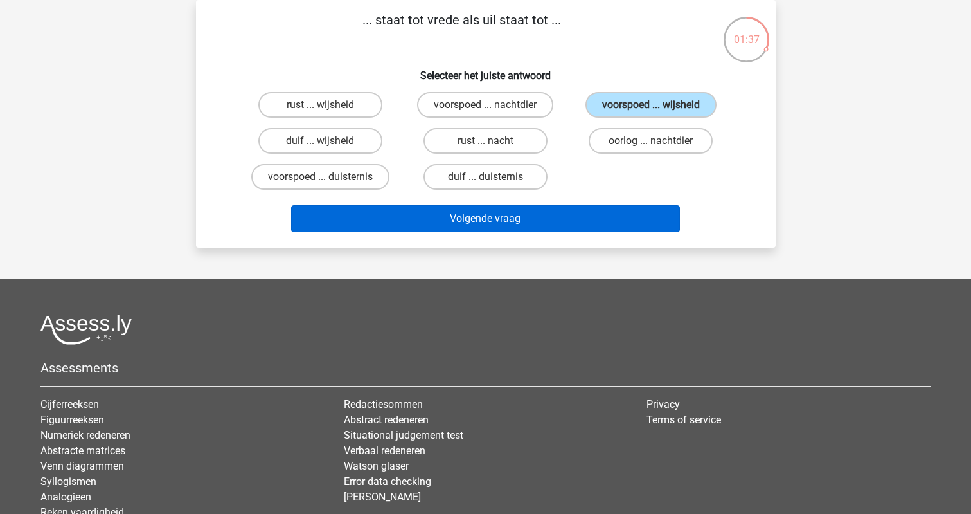
click at [508, 220] on button "Volgende vraag" at bounding box center [485, 218] width 389 height 27
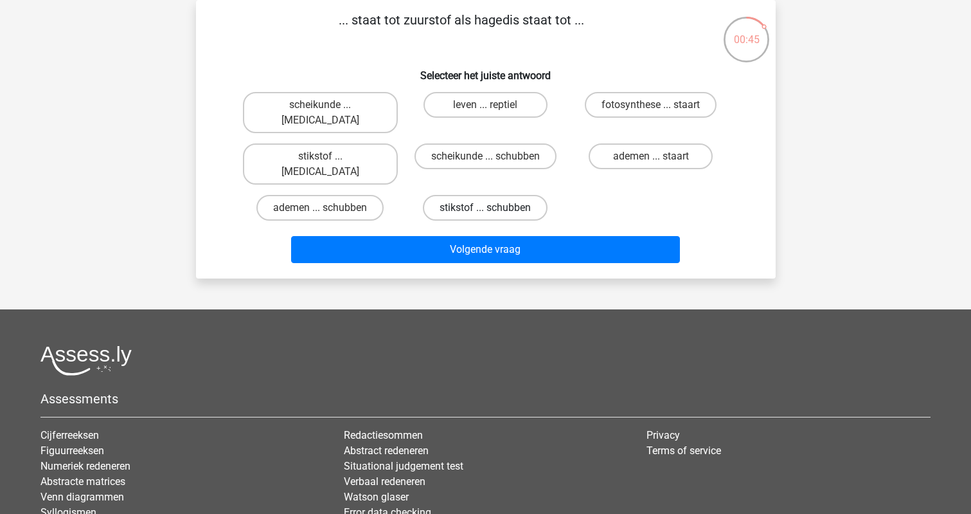
click at [485, 195] on label "stikstof ... schubben" at bounding box center [485, 208] width 125 height 26
click at [485, 208] on input "stikstof ... schubben" at bounding box center [489, 212] width 8 height 8
radio input "true"
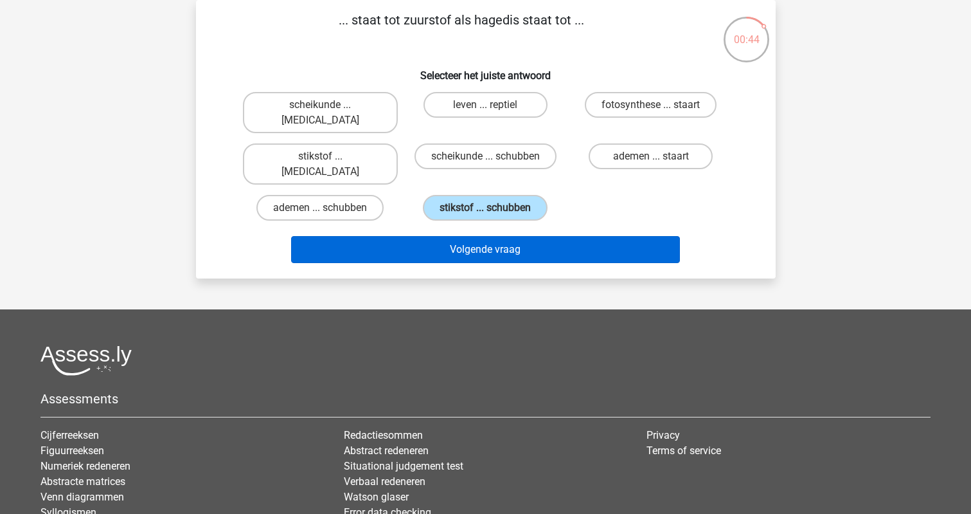
click at [474, 236] on button "Volgende vraag" at bounding box center [485, 249] width 389 height 27
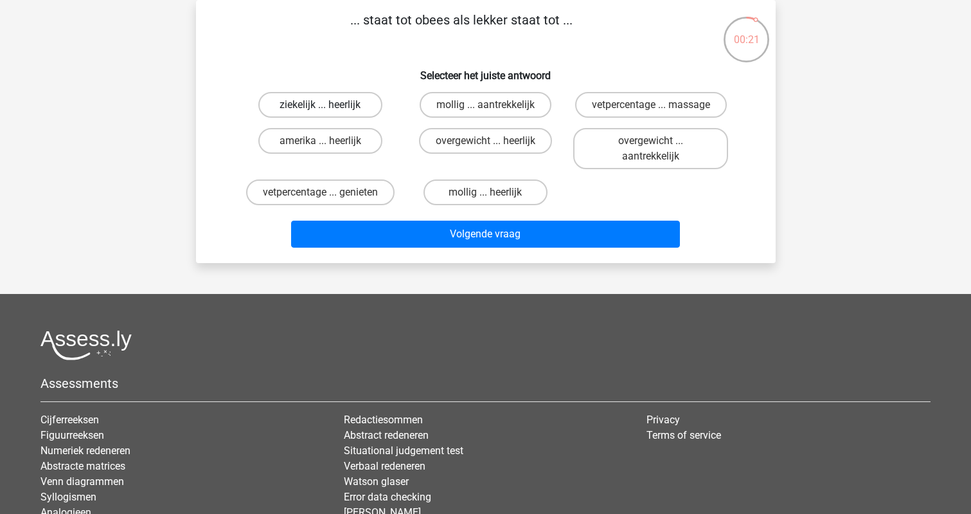
click at [328, 107] on label "ziekelijk ... heerlijk" at bounding box center [320, 105] width 124 height 26
click at [328, 107] on input "ziekelijk ... heerlijk" at bounding box center [324, 109] width 8 height 8
radio input "true"
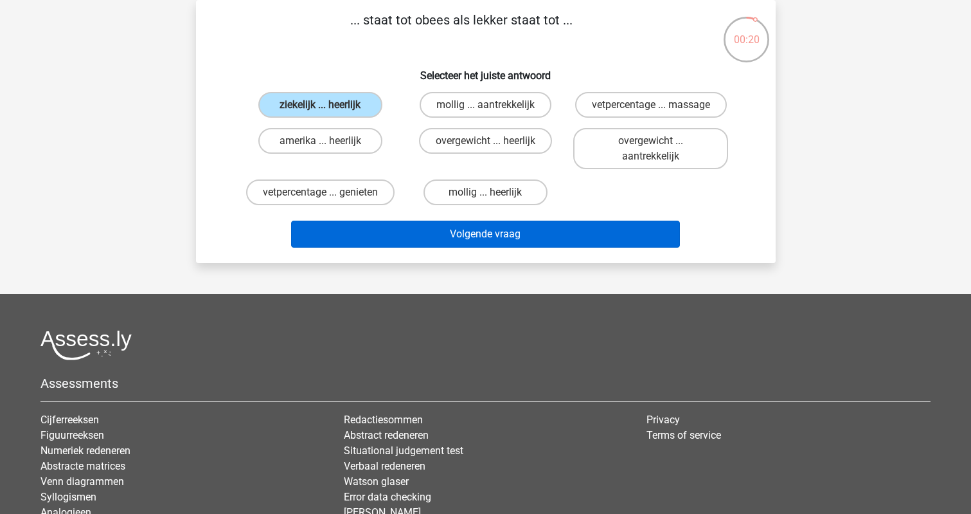
click at [459, 233] on button "Volgende vraag" at bounding box center [485, 233] width 389 height 27
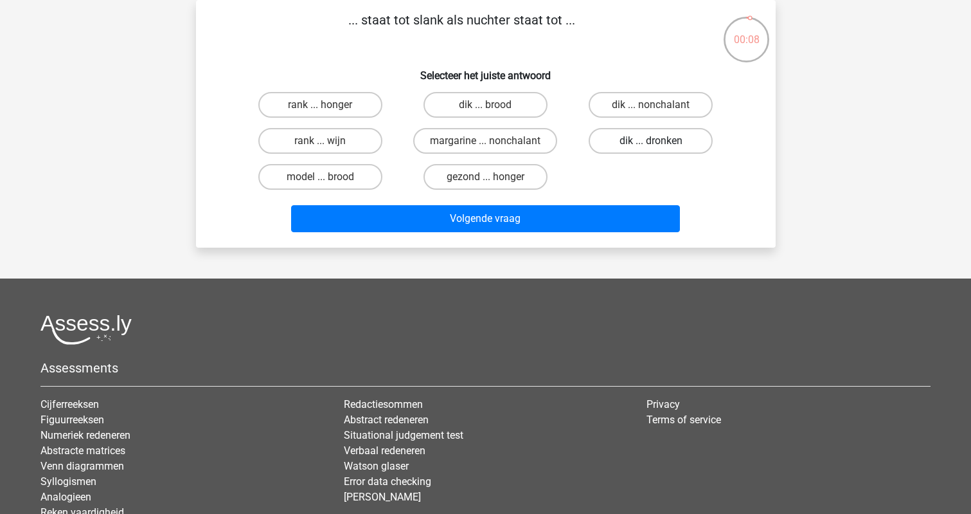
click at [642, 138] on label "dik ... dronken" at bounding box center [651, 141] width 124 height 26
click at [651, 141] on input "dik ... dronken" at bounding box center [655, 145] width 8 height 8
radio input "true"
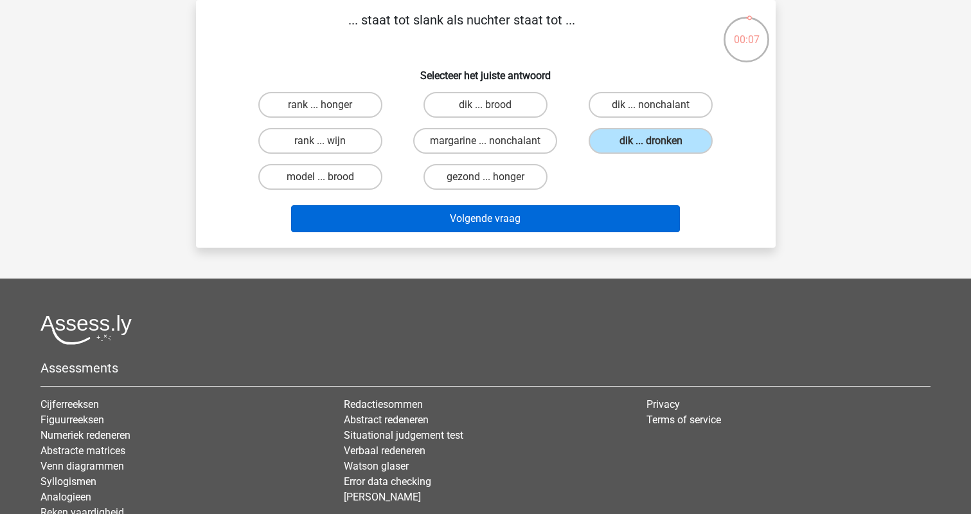
click at [524, 219] on button "Volgende vraag" at bounding box center [485, 218] width 389 height 27
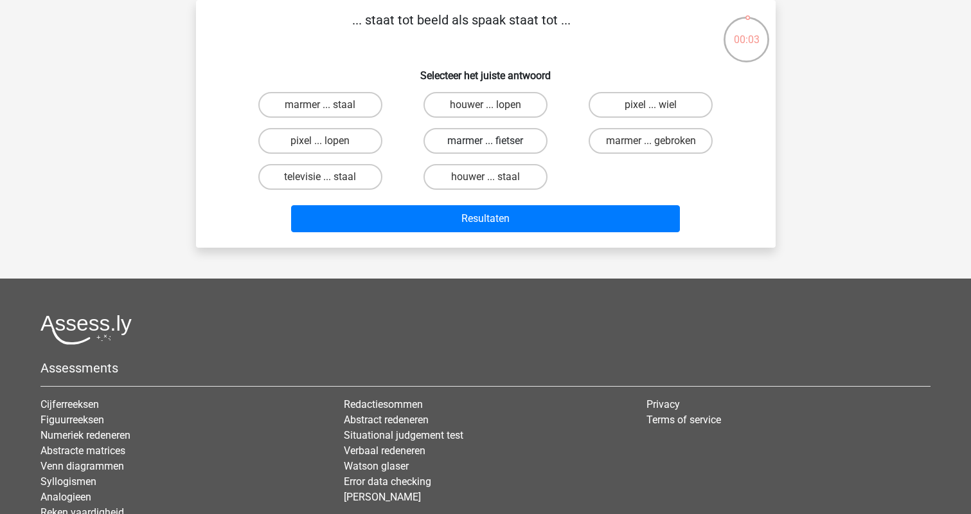
click at [505, 139] on label "marmer ... fietser" at bounding box center [486, 141] width 124 height 26
click at [494, 141] on input "marmer ... fietser" at bounding box center [489, 145] width 8 height 8
radio input "true"
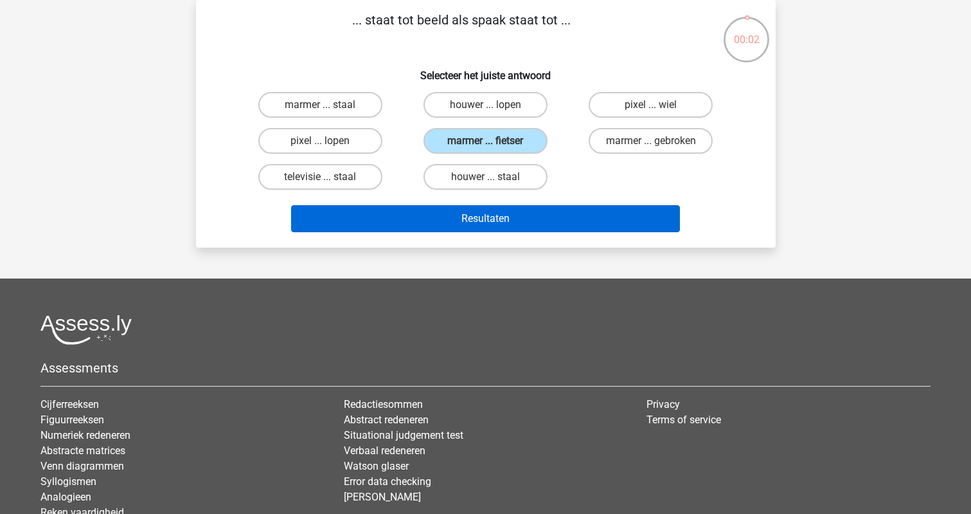
click at [468, 226] on button "Resultaten" at bounding box center [485, 218] width 389 height 27
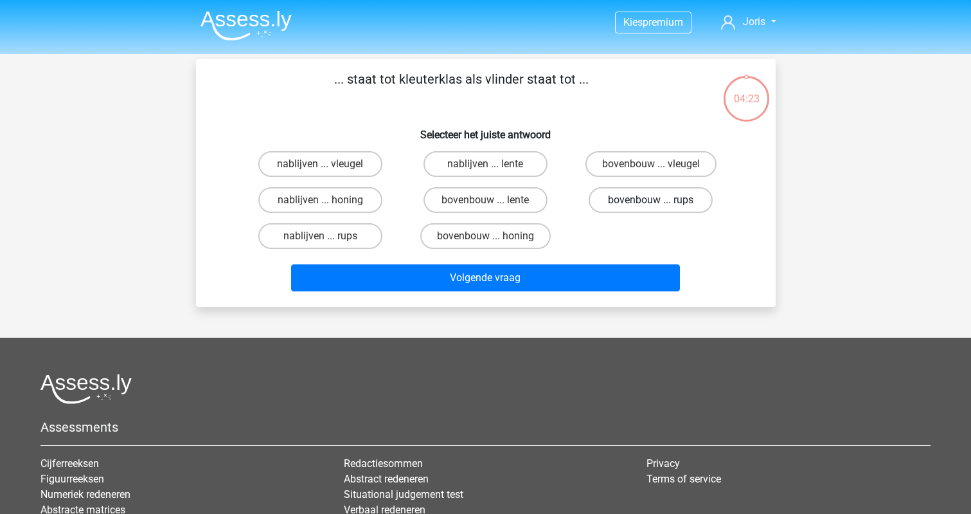
click at [636, 197] on label "bovenbouw ... rups" at bounding box center [651, 200] width 124 height 26
click at [651, 200] on input "bovenbouw ... rups" at bounding box center [655, 204] width 8 height 8
radio input "true"
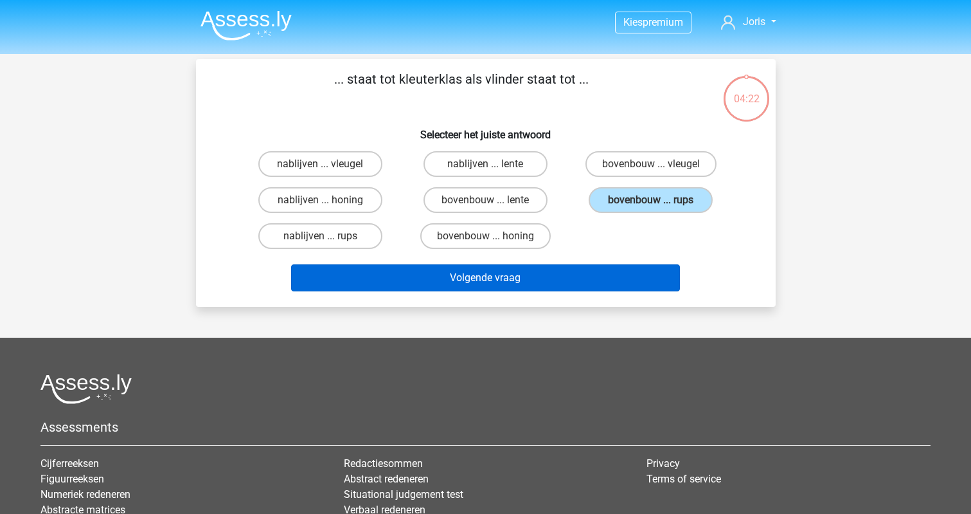
click at [498, 274] on button "Volgende vraag" at bounding box center [485, 277] width 389 height 27
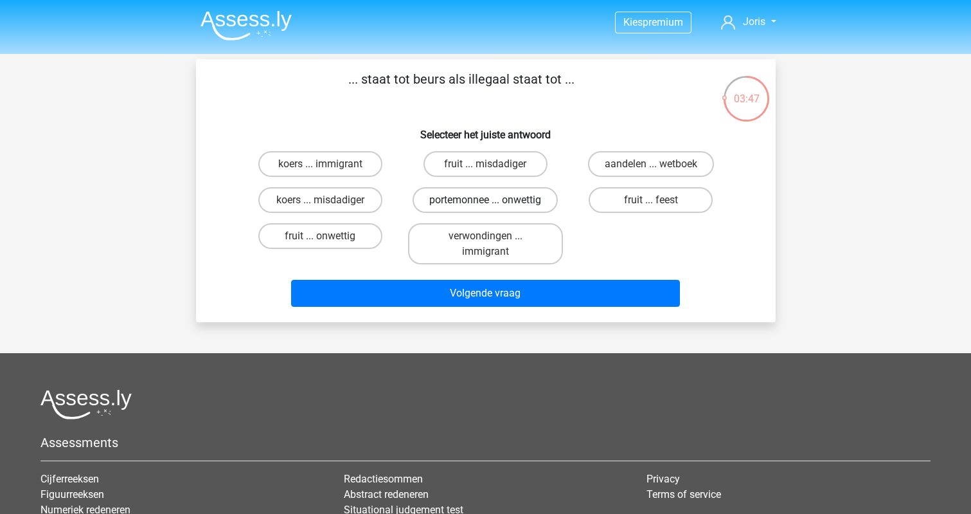
click at [488, 197] on label "portemonnee ... onwettig" at bounding box center [485, 200] width 145 height 26
click at [488, 200] on input "portemonnee ... onwettig" at bounding box center [489, 204] width 8 height 8
radio input "true"
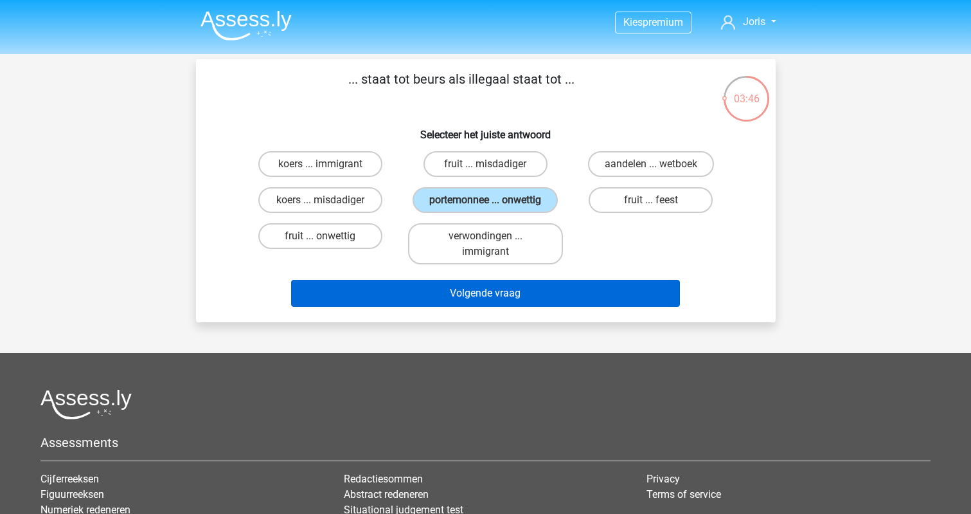
click at [514, 294] on button "Volgende vraag" at bounding box center [485, 293] width 389 height 27
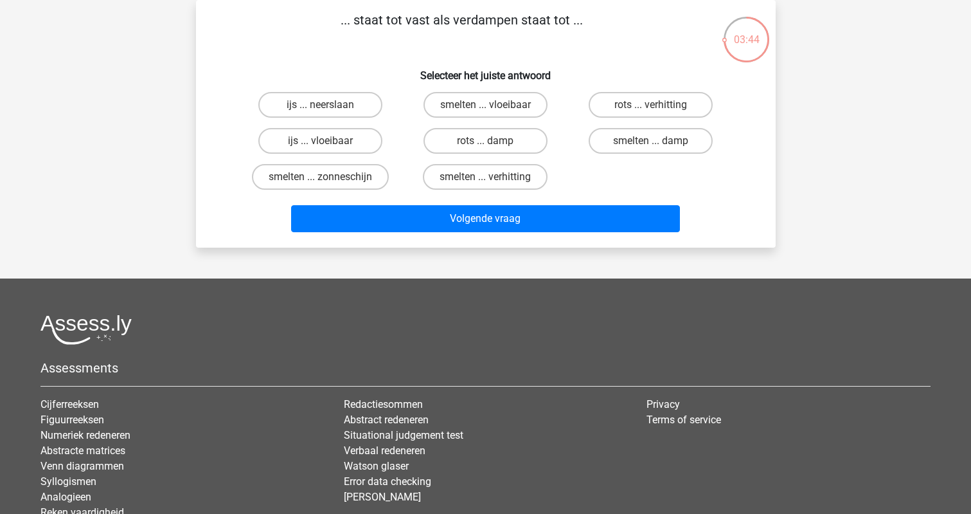
scroll to position [40, 0]
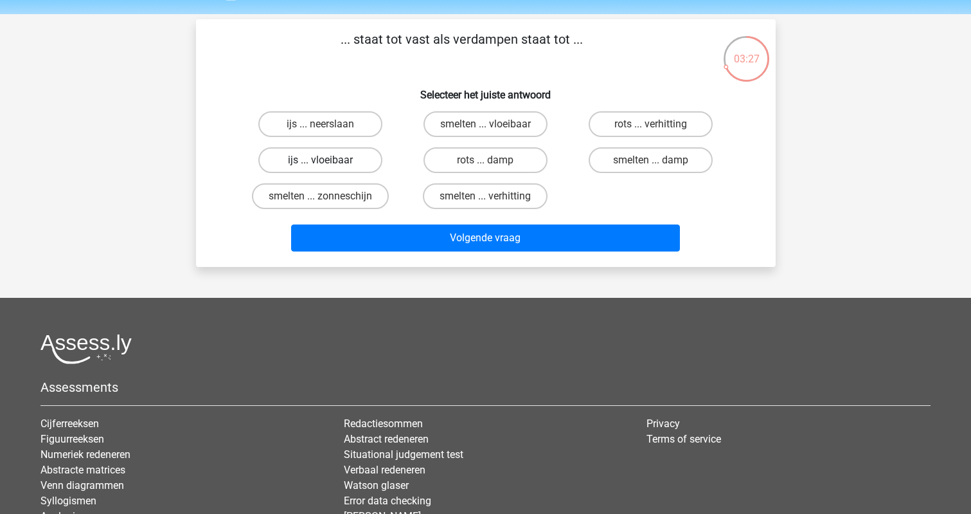
click at [332, 157] on label "ijs ... vloeibaar" at bounding box center [320, 160] width 124 height 26
click at [328, 160] on input "ijs ... vloeibaar" at bounding box center [324, 164] width 8 height 8
radio input "true"
click at [620, 158] on label "smelten ... damp" at bounding box center [651, 160] width 124 height 26
click at [651, 160] on input "smelten ... damp" at bounding box center [655, 164] width 8 height 8
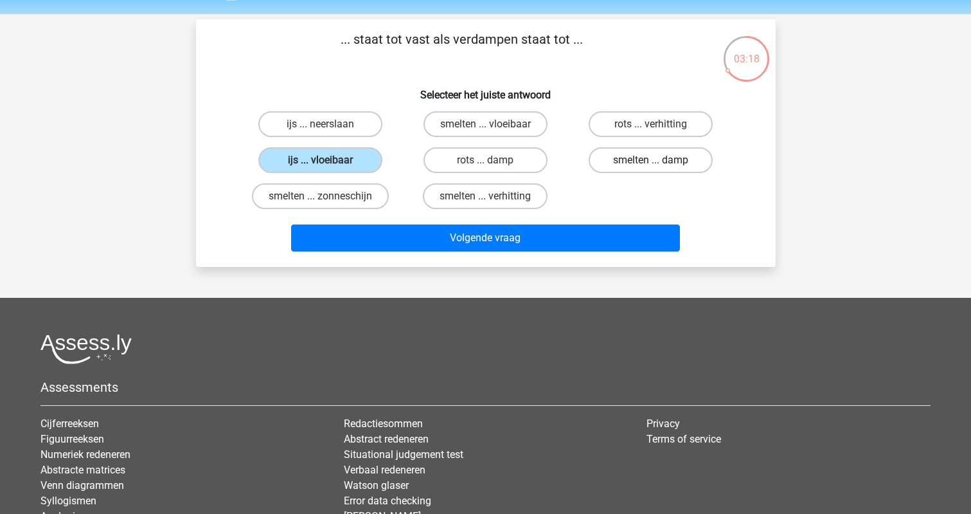
radio input "true"
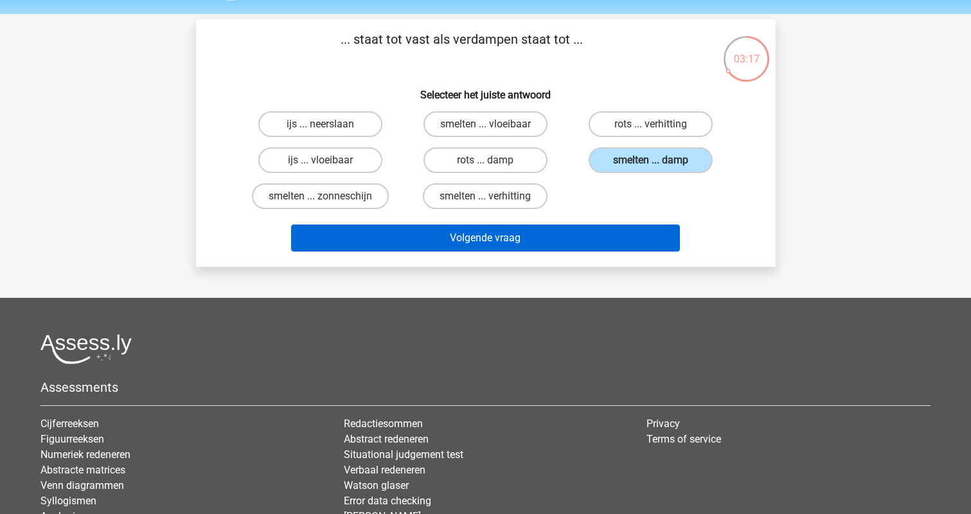
click at [538, 225] on button "Volgende vraag" at bounding box center [485, 237] width 389 height 27
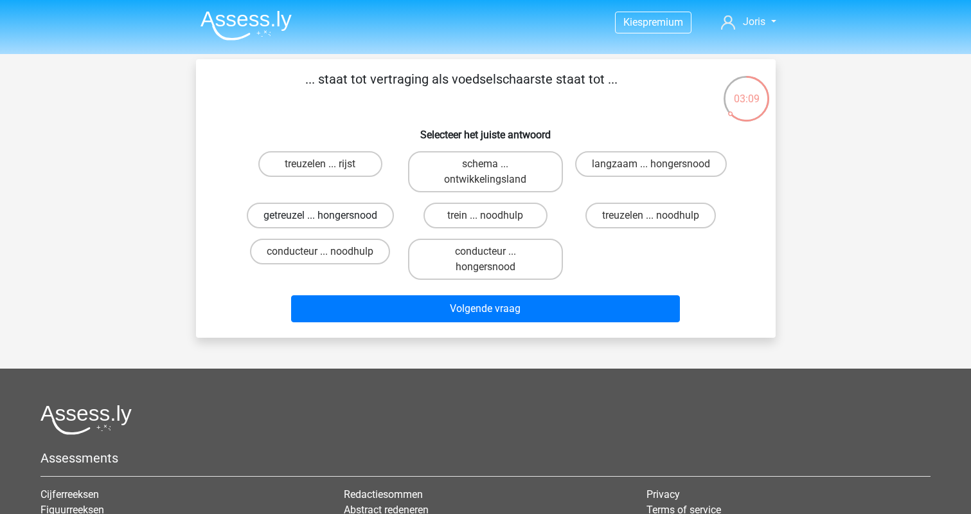
scroll to position [0, 0]
click at [636, 164] on label "langzaam ... hongersnood" at bounding box center [651, 164] width 152 height 26
click at [651, 164] on input "langzaam ... hongersnood" at bounding box center [655, 168] width 8 height 8
radio input "true"
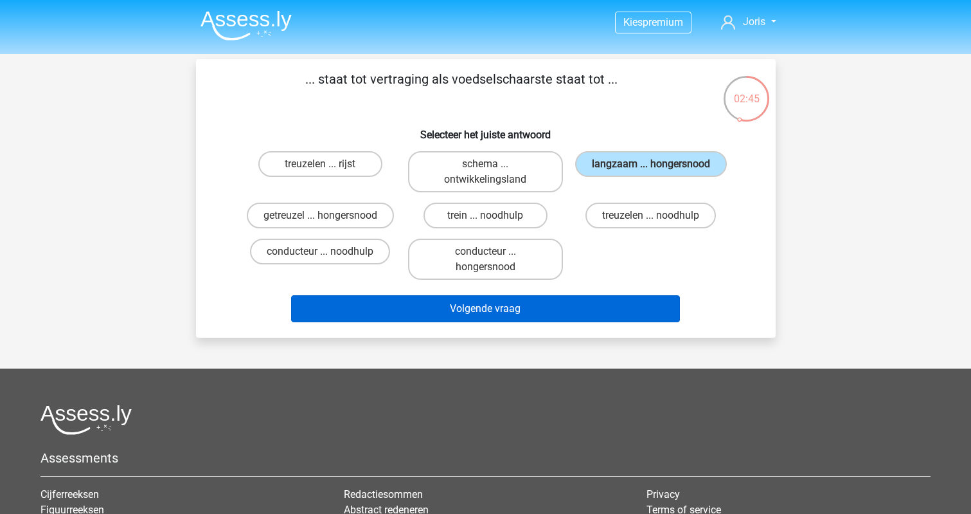
click at [487, 301] on button "Volgende vraag" at bounding box center [485, 308] width 389 height 27
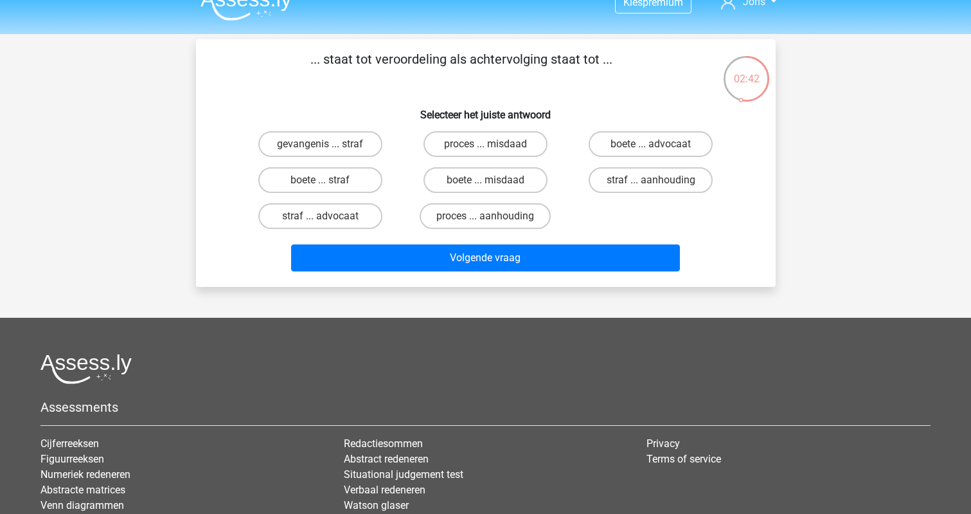
scroll to position [13, 0]
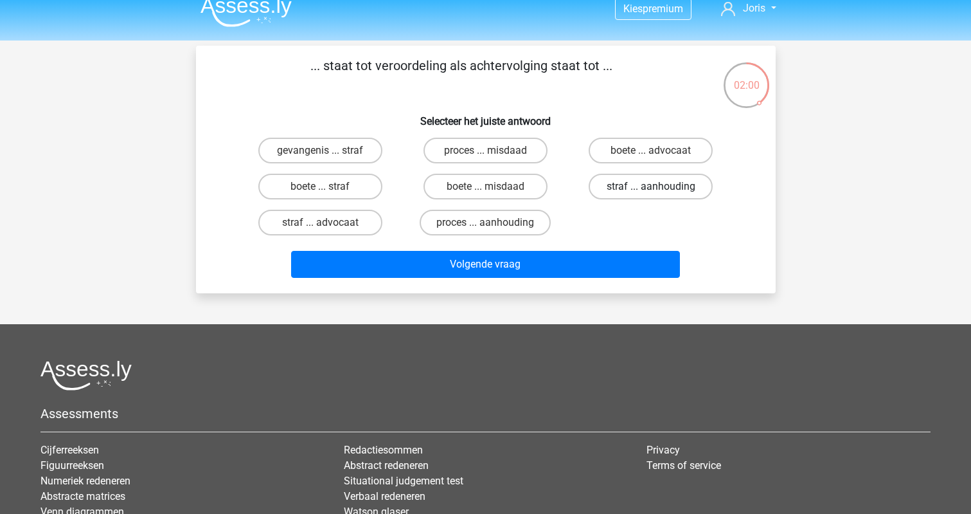
click at [628, 186] on label "straf ... aanhouding" at bounding box center [651, 187] width 124 height 26
click at [651, 186] on input "straf ... aanhouding" at bounding box center [655, 190] width 8 height 8
radio input "true"
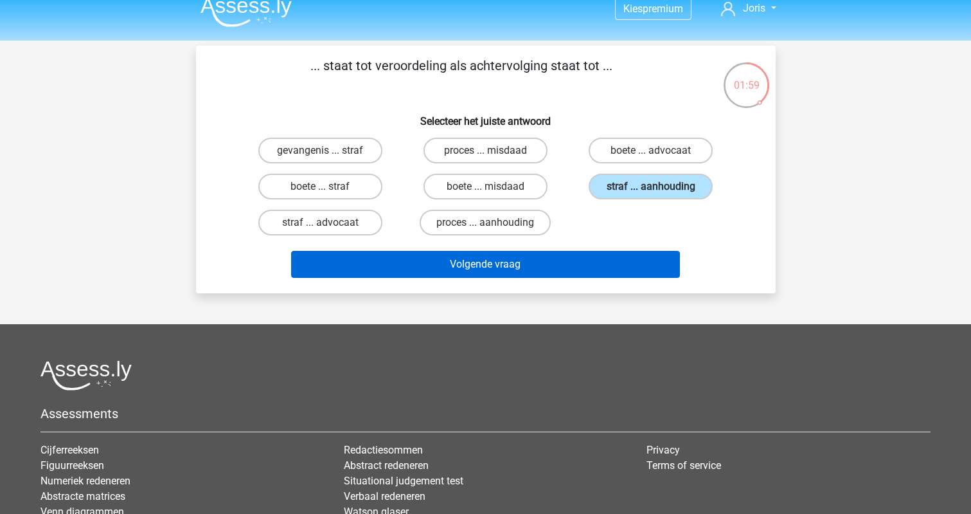
click at [485, 265] on button "Volgende vraag" at bounding box center [485, 264] width 389 height 27
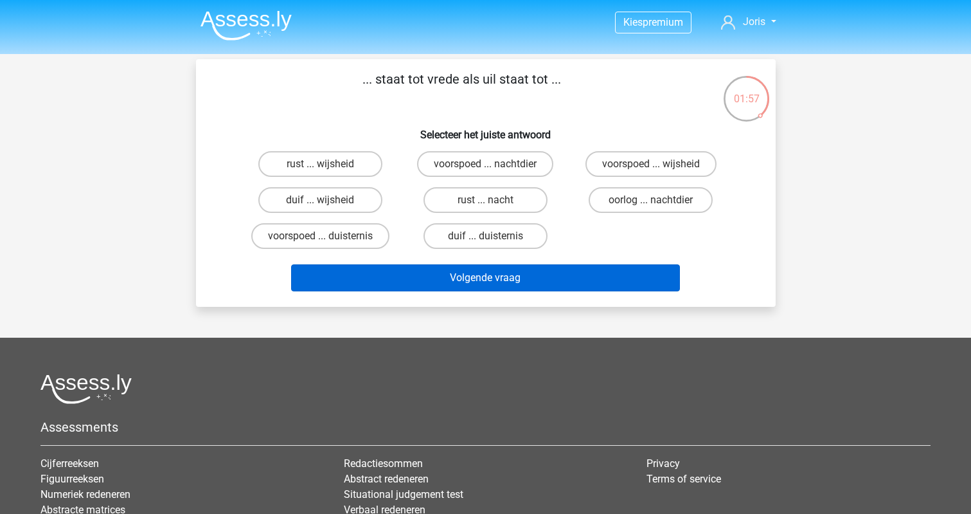
scroll to position [0, 0]
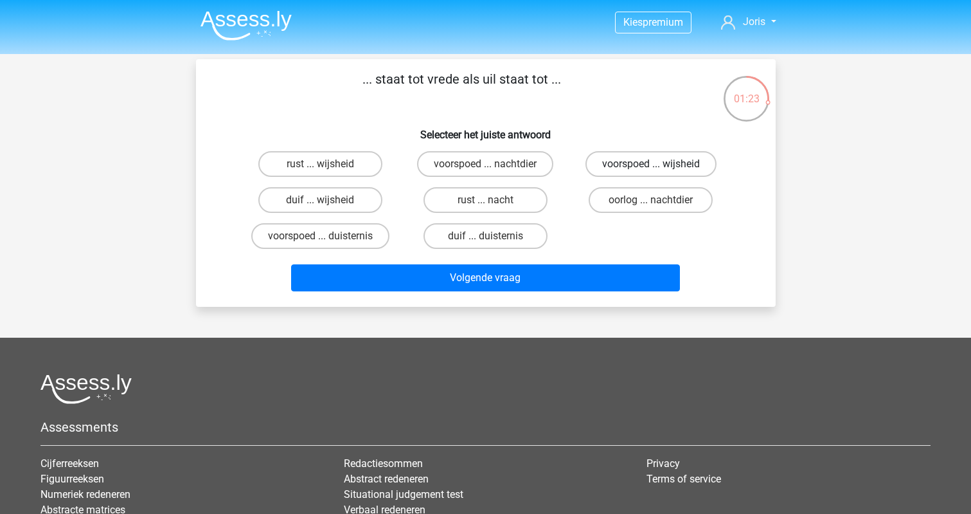
click at [643, 163] on label "voorspoed ... wijsheid" at bounding box center [651, 164] width 131 height 26
click at [651, 164] on input "voorspoed ... wijsheid" at bounding box center [655, 168] width 8 height 8
radio input "true"
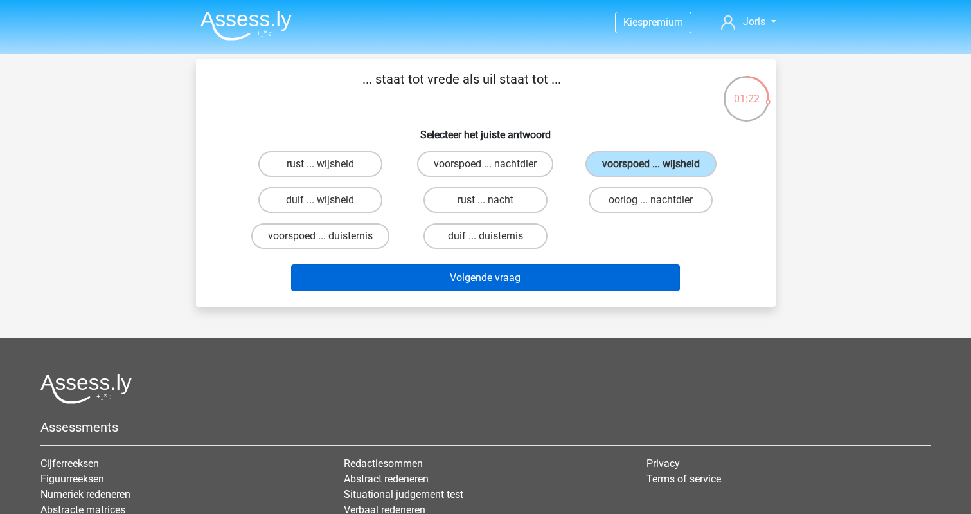
click at [465, 274] on button "Volgende vraag" at bounding box center [485, 277] width 389 height 27
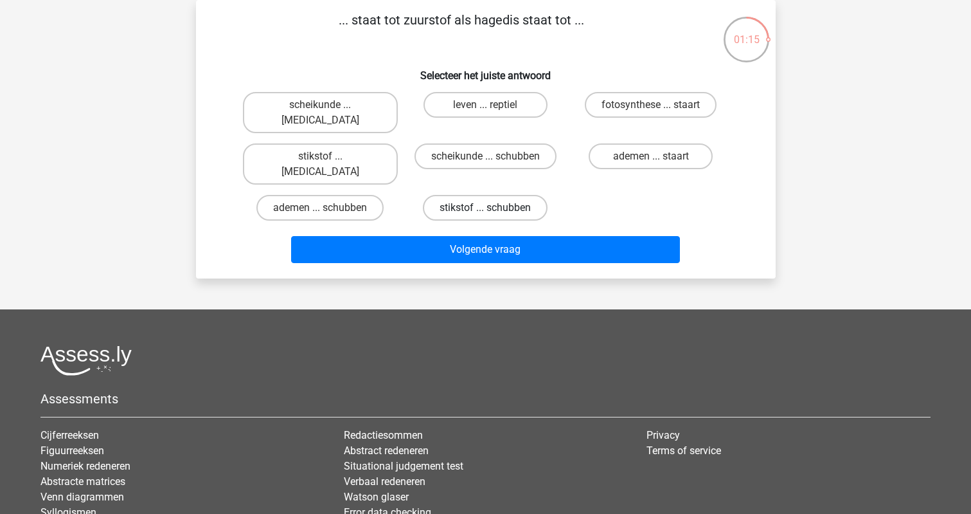
scroll to position [42, 0]
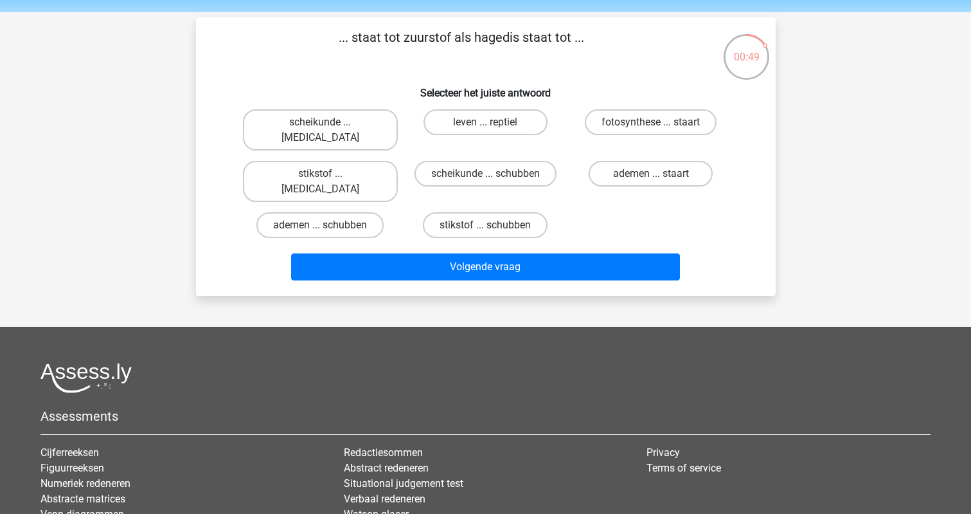
click at [490, 122] on input "leven ... reptiel" at bounding box center [489, 126] width 8 height 8
radio input "true"
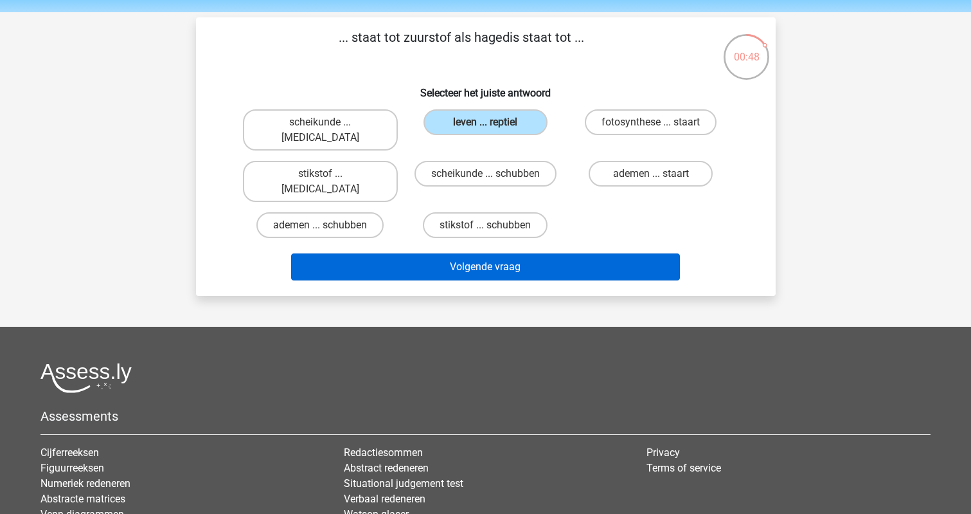
click at [471, 253] on button "Volgende vraag" at bounding box center [485, 266] width 389 height 27
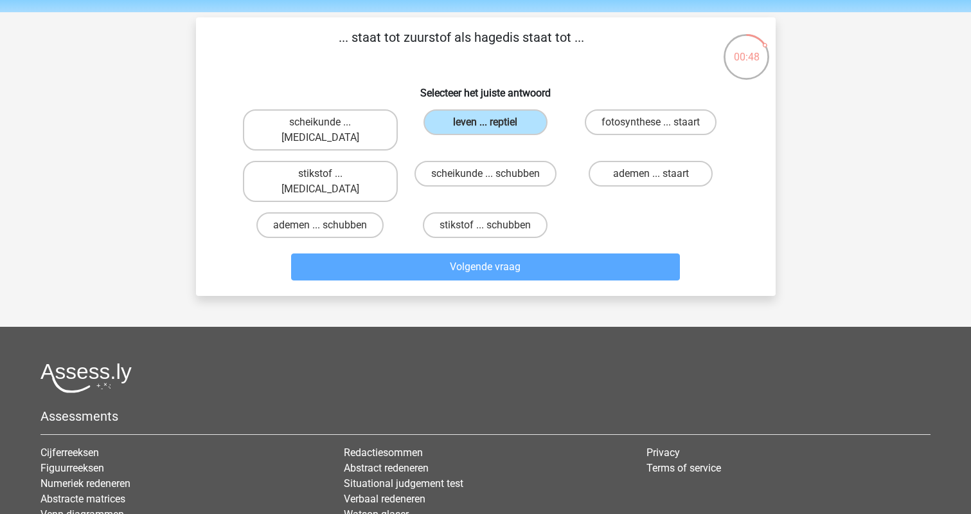
scroll to position [59, 0]
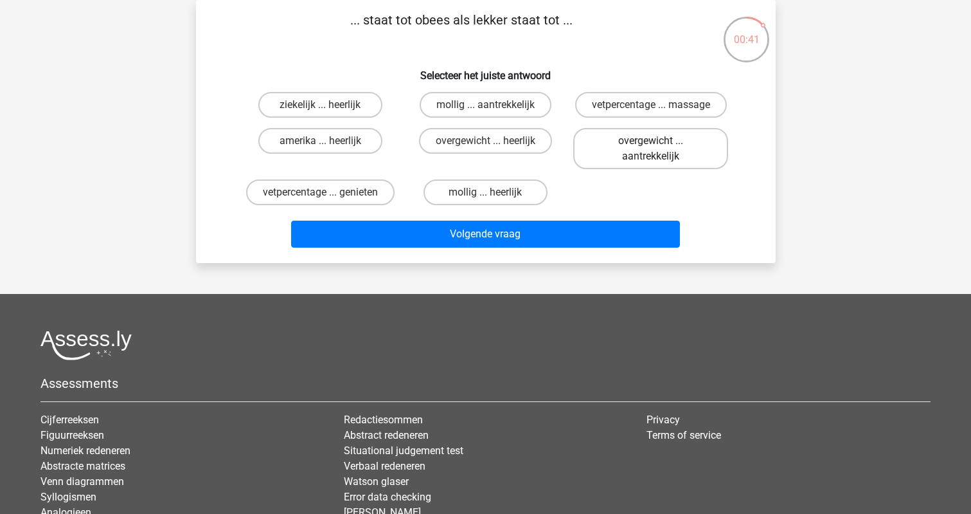
click at [641, 151] on label "overgewicht ... aantrekkelijk" at bounding box center [650, 148] width 155 height 41
click at [651, 149] on input "overgewicht ... aantrekkelijk" at bounding box center [655, 145] width 8 height 8
radio input "true"
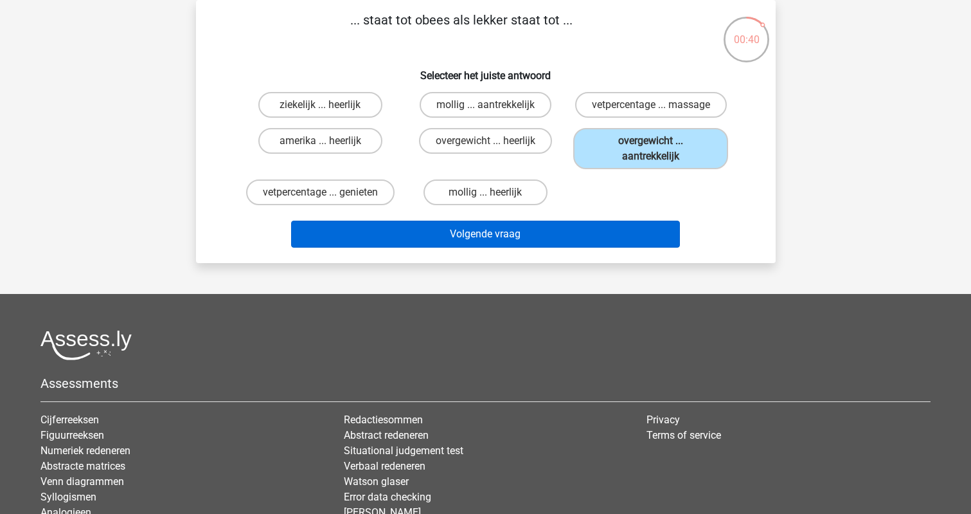
click at [514, 238] on button "Volgende vraag" at bounding box center [485, 233] width 389 height 27
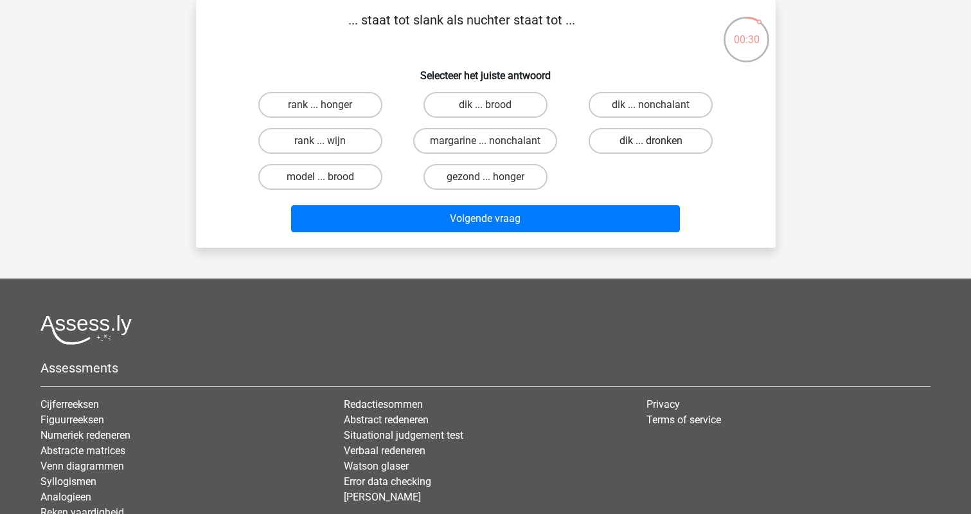
click at [644, 136] on label "dik ... dronken" at bounding box center [651, 141] width 124 height 26
click at [651, 141] on input "dik ... dronken" at bounding box center [655, 145] width 8 height 8
radio input "true"
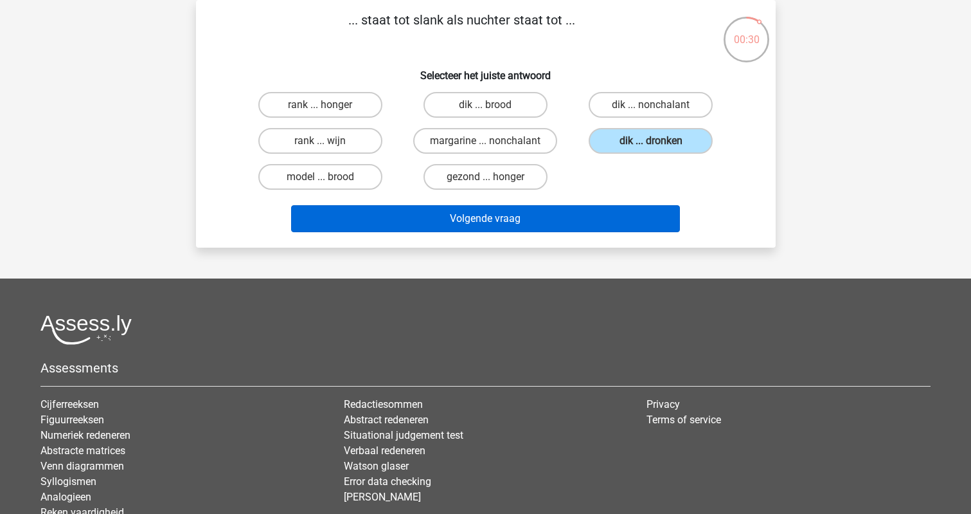
click at [537, 216] on button "Volgende vraag" at bounding box center [485, 218] width 389 height 27
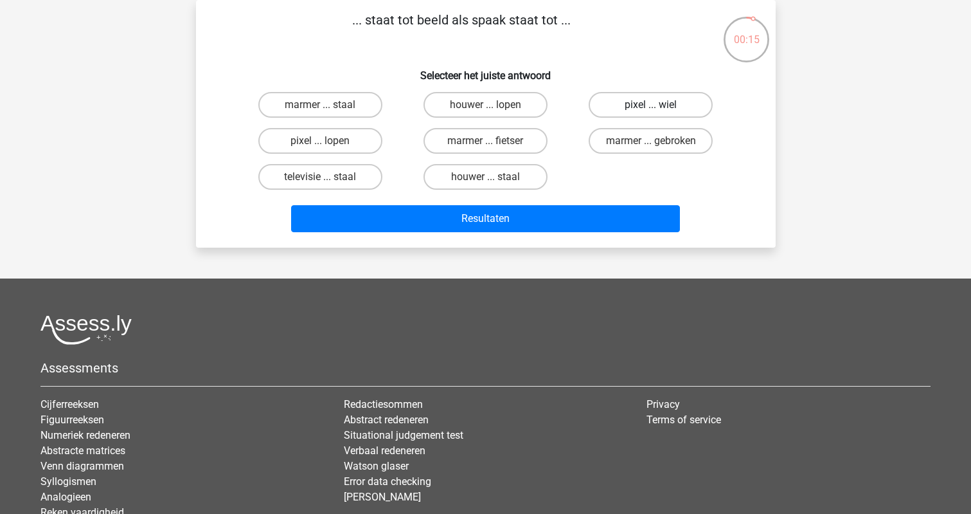
click at [643, 102] on label "pixel ... wiel" at bounding box center [651, 105] width 124 height 26
click at [651, 105] on input "pixel ... wiel" at bounding box center [655, 109] width 8 height 8
radio input "true"
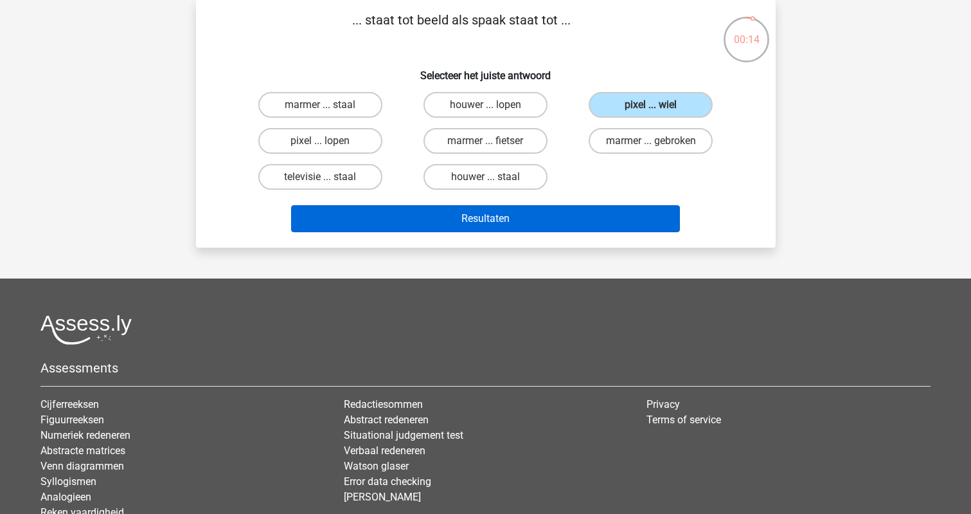
click at [483, 217] on button "Resultaten" at bounding box center [485, 218] width 389 height 27
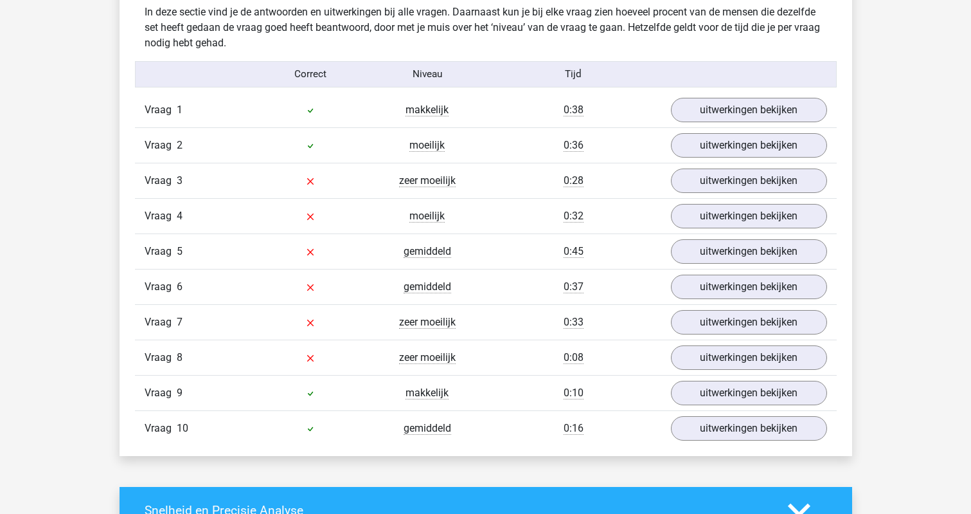
scroll to position [1030, 0]
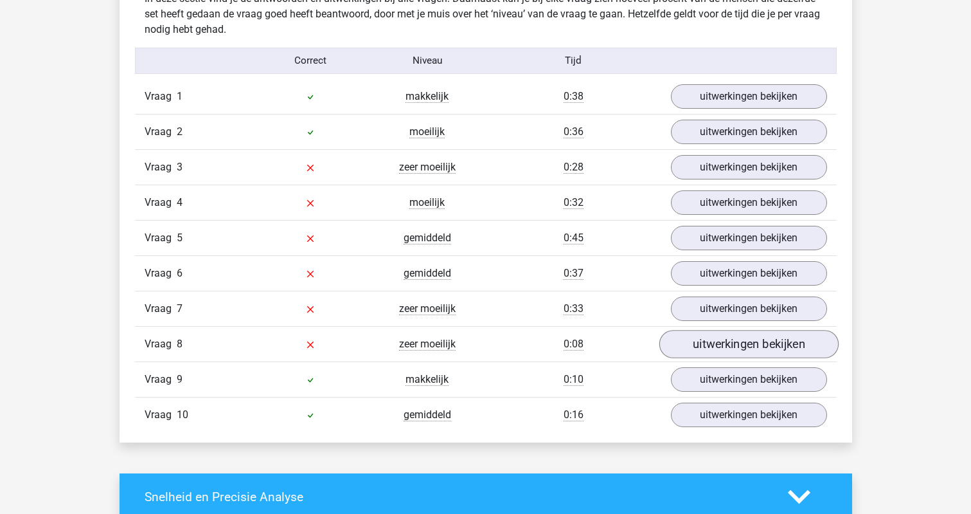
click at [718, 346] on link "uitwerkingen bekijken" at bounding box center [748, 344] width 179 height 28
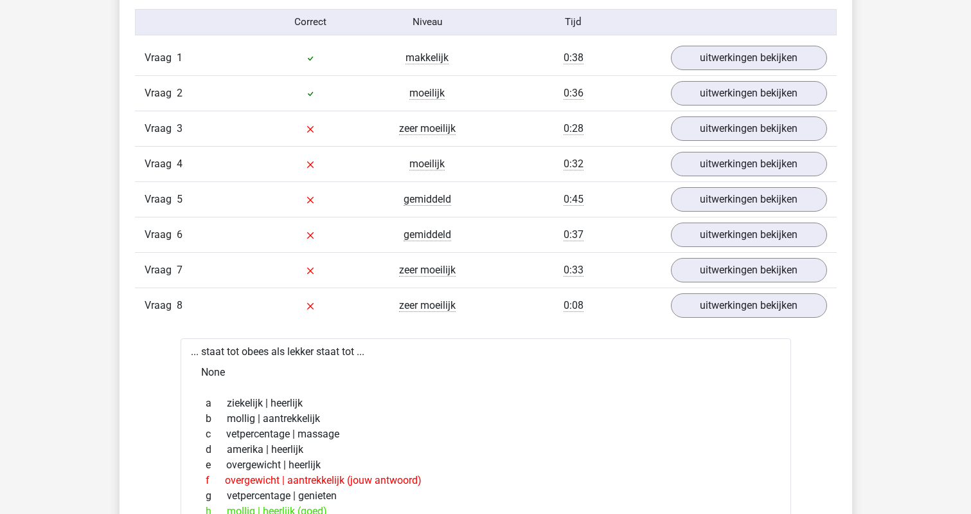
scroll to position [1066, 0]
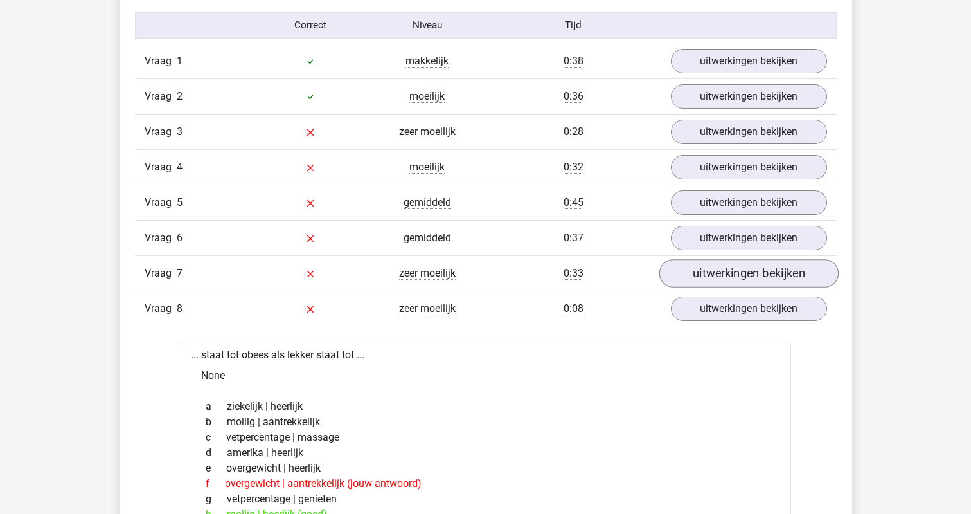
click at [759, 273] on link "uitwerkingen bekijken" at bounding box center [748, 273] width 179 height 28
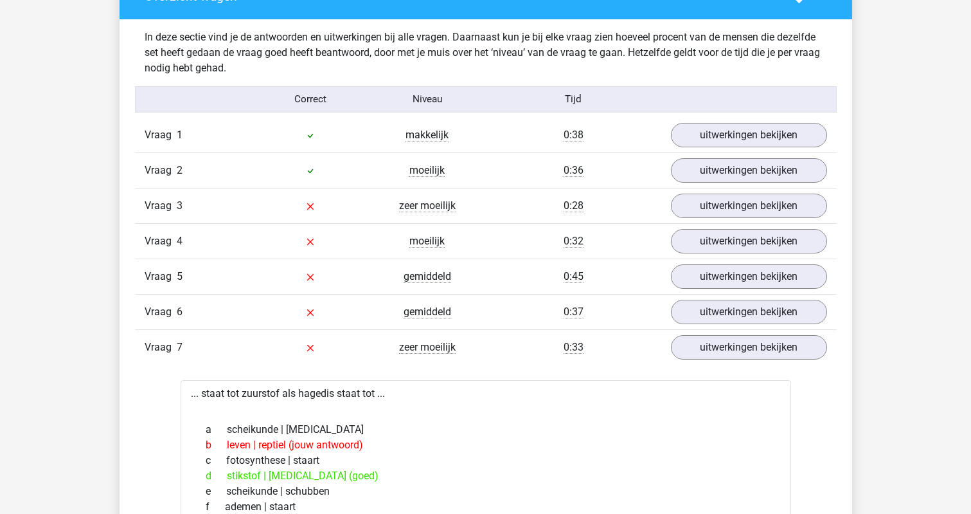
scroll to position [988, 0]
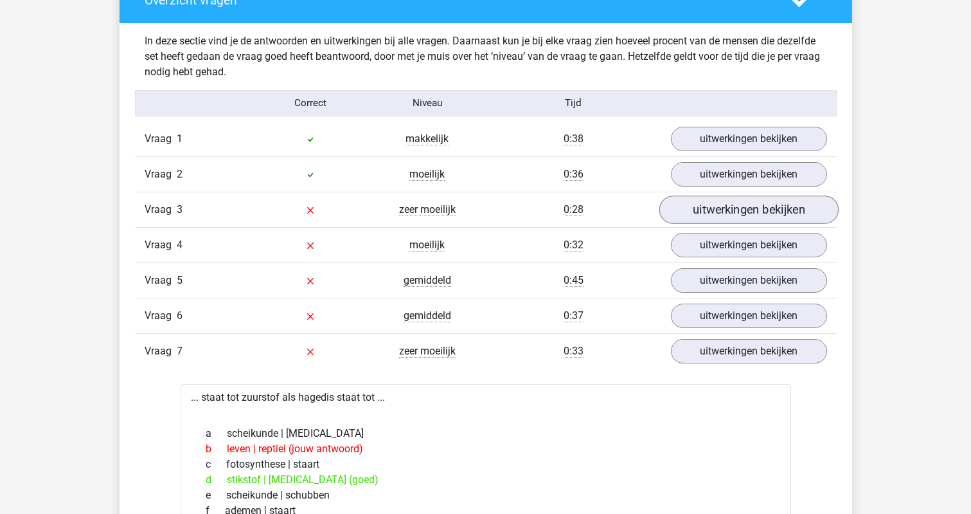
click at [728, 208] on link "uitwerkingen bekijken" at bounding box center [748, 209] width 179 height 28
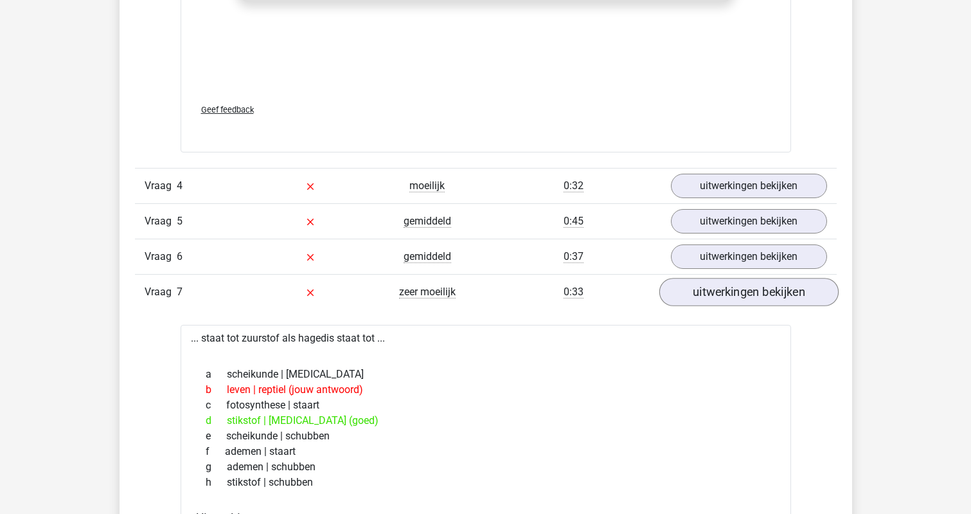
scroll to position [1702, 0]
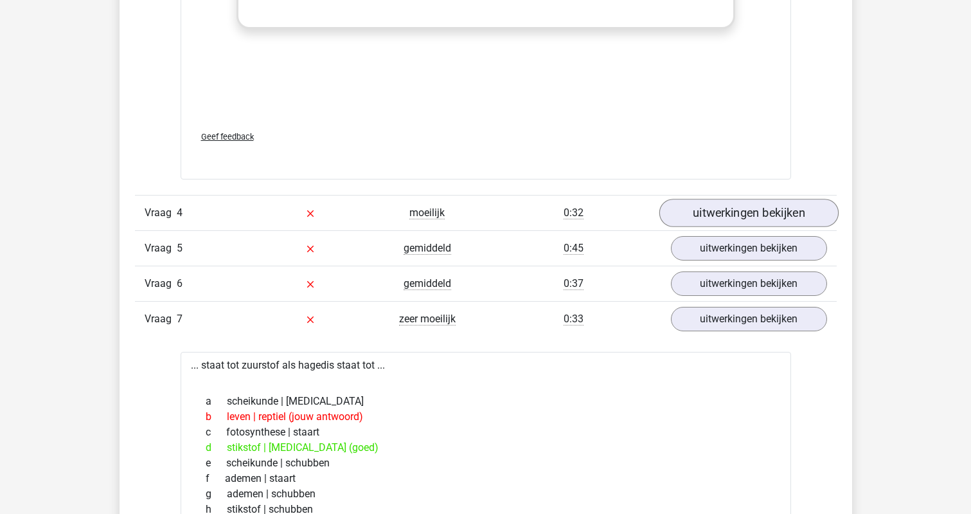
click at [751, 217] on link "uitwerkingen bekijken" at bounding box center [748, 213] width 179 height 28
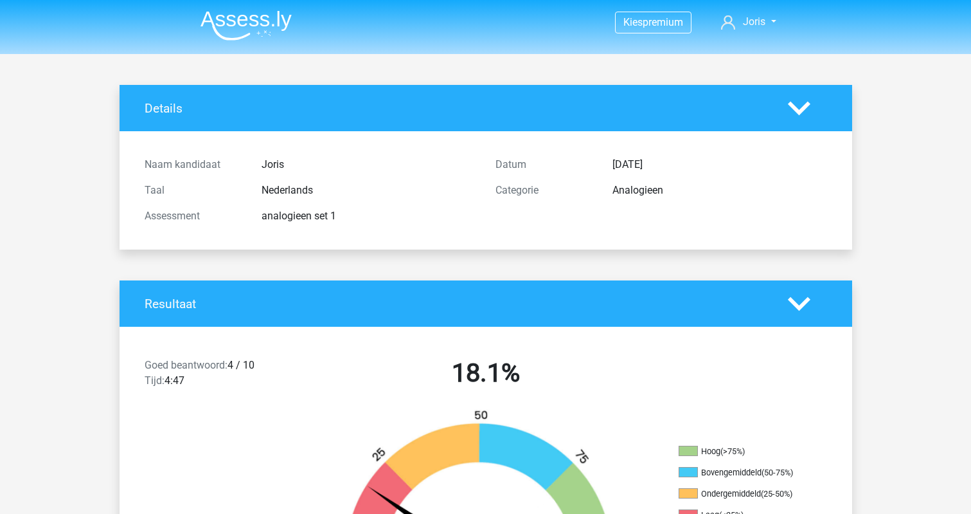
scroll to position [0, 0]
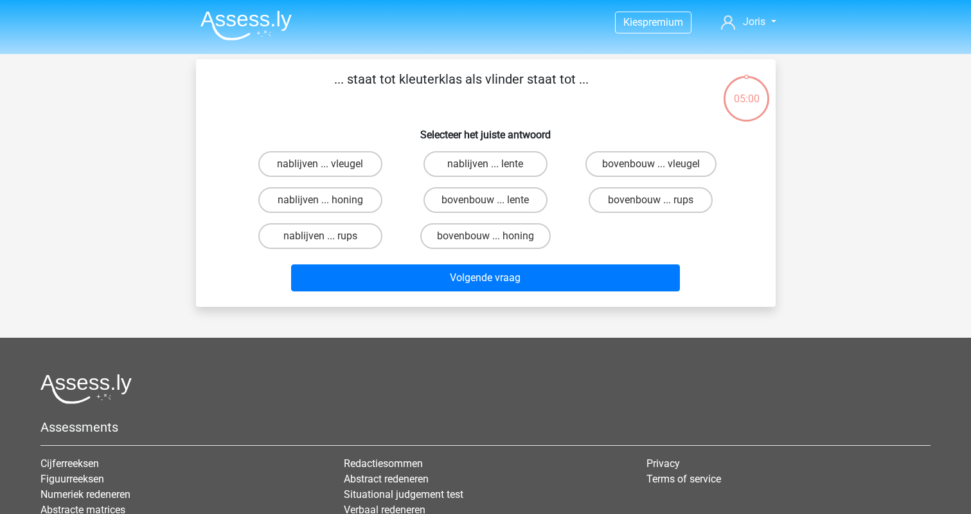
scroll to position [59, 0]
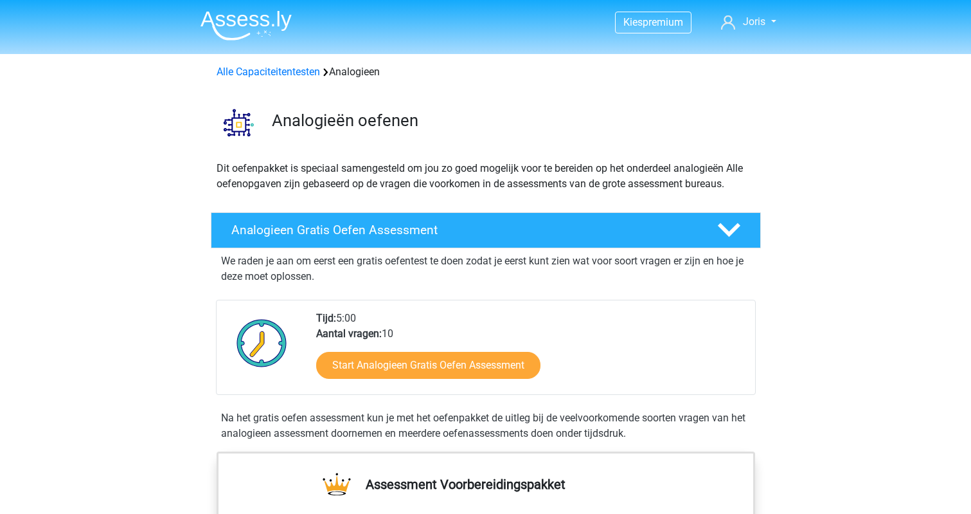
scroll to position [64, 0]
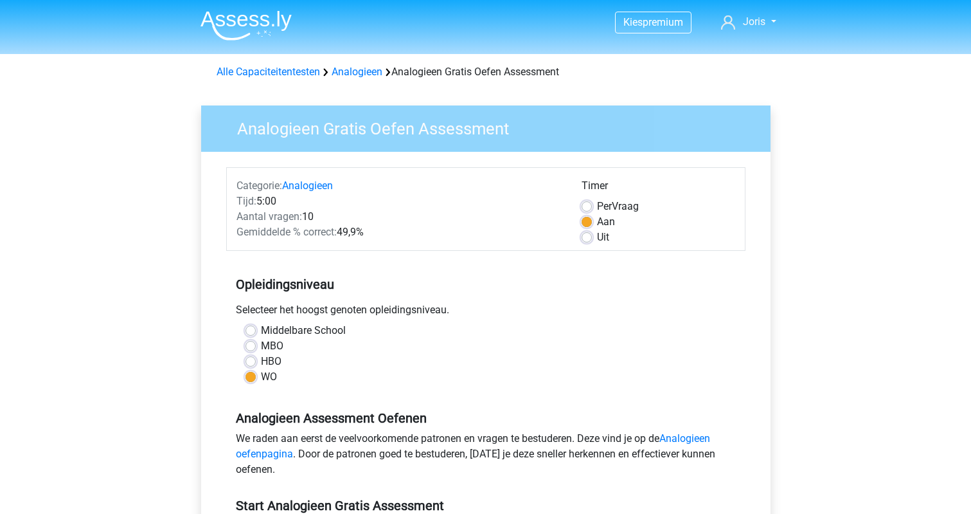
scroll to position [98, 0]
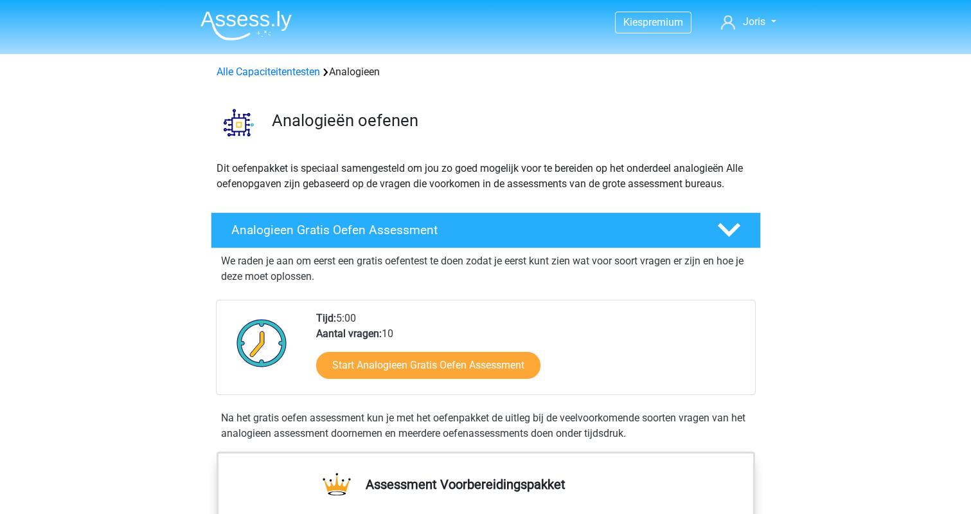
scroll to position [89, 0]
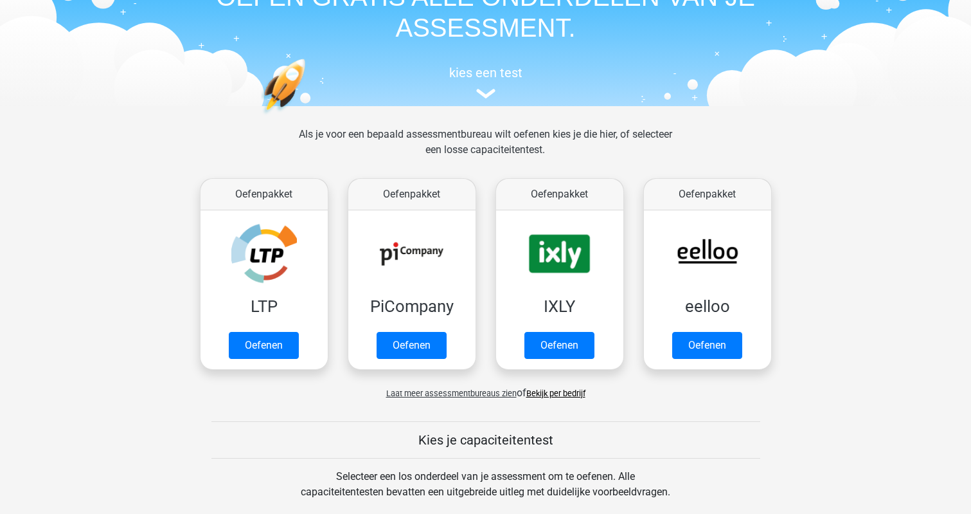
scroll to position [66, 0]
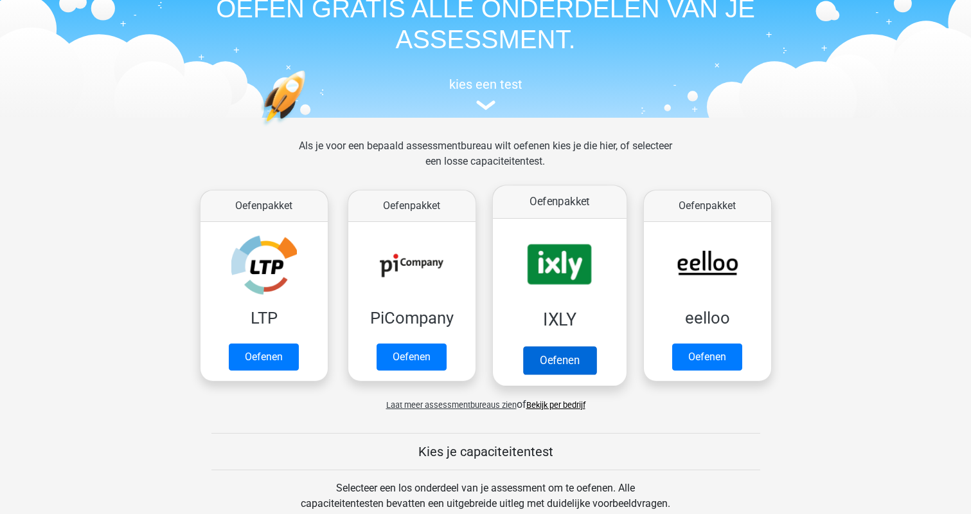
click at [555, 364] on link "Oefenen" at bounding box center [559, 360] width 73 height 28
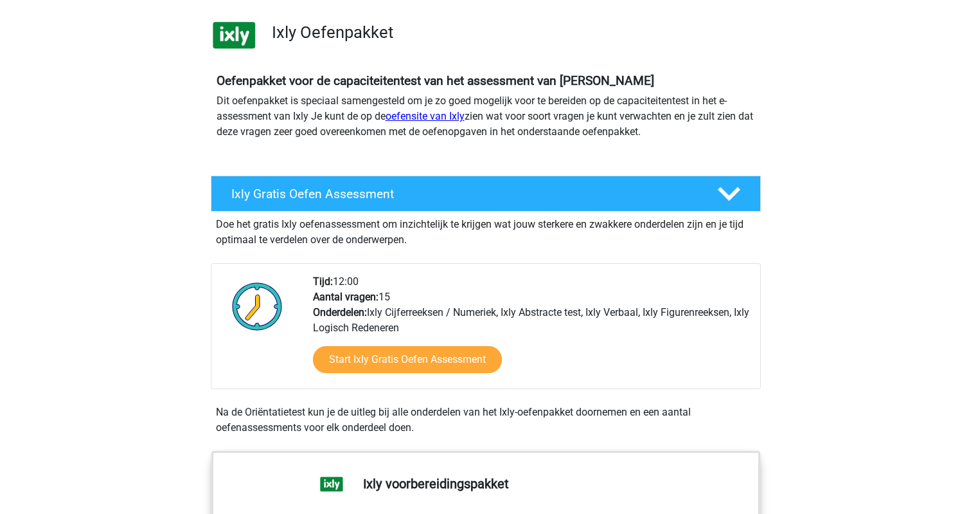
scroll to position [89, 0]
